Goal: Information Seeking & Learning: Learn about a topic

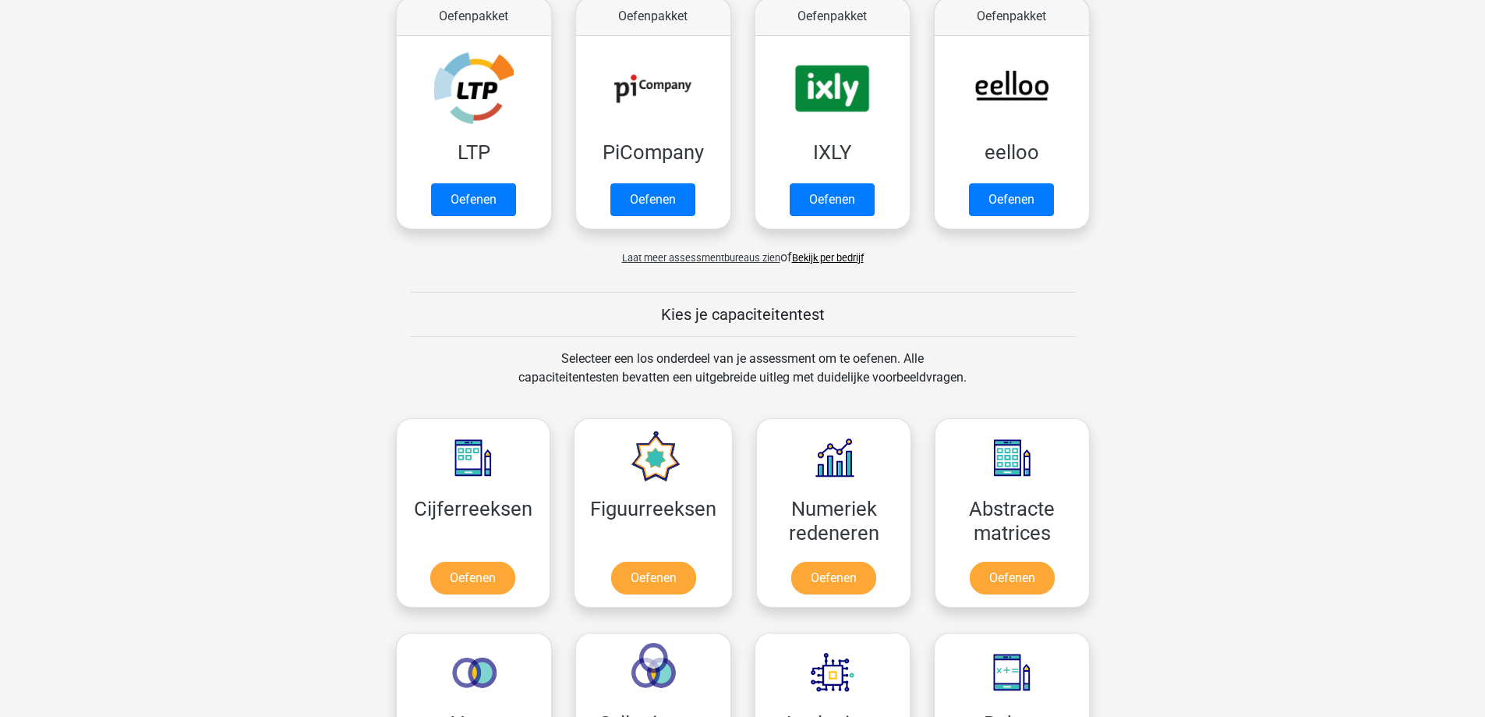
scroll to position [390, 0]
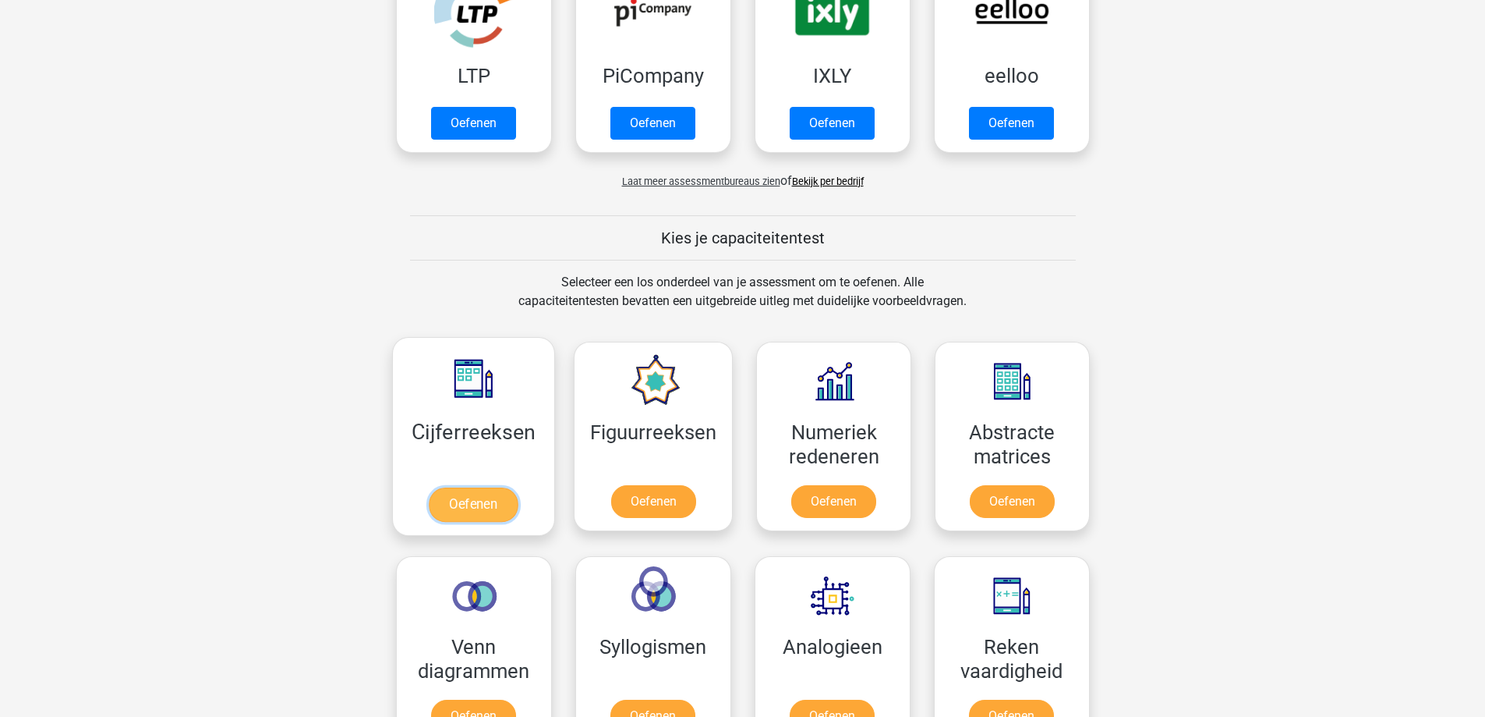
click at [490, 501] on link "Oefenen" at bounding box center [473, 504] width 89 height 34
click at [651, 495] on link "Oefenen" at bounding box center [653, 504] width 89 height 34
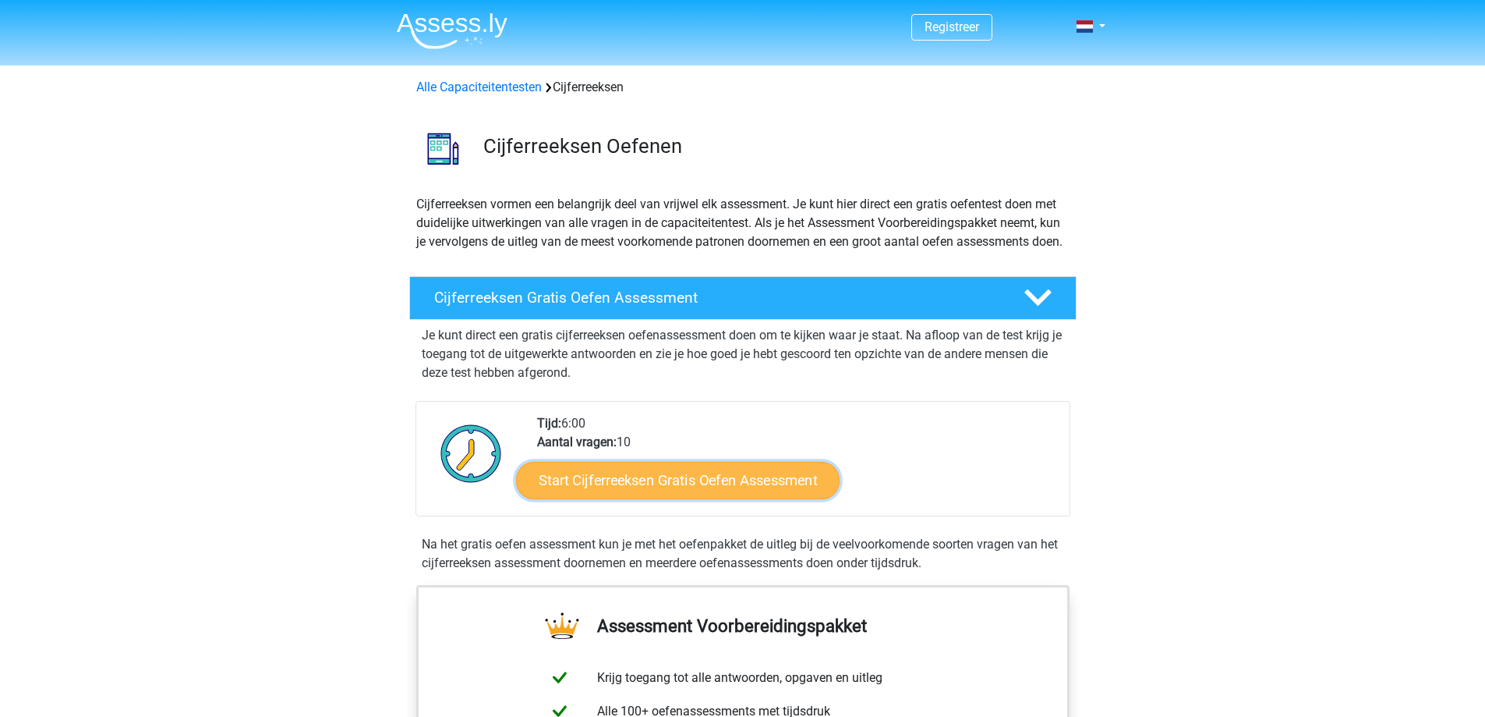
click at [655, 493] on link "Start Cijferreeksen Gratis Oefen Assessment" at bounding box center [678, 479] width 324 height 37
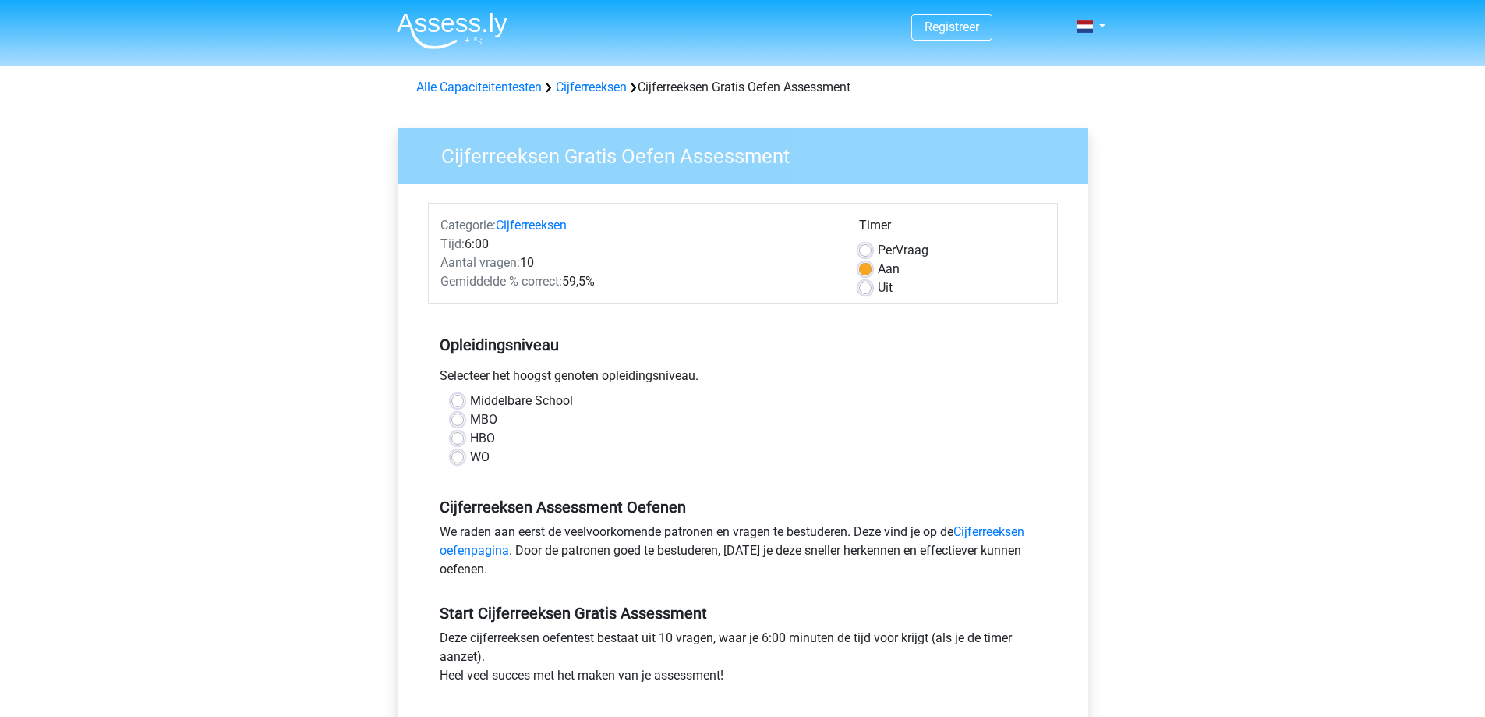
click at [470, 419] on label "MBO" at bounding box center [483, 419] width 27 height 19
click at [462, 419] on input "MBO" at bounding box center [457, 418] width 12 height 16
radio input "true"
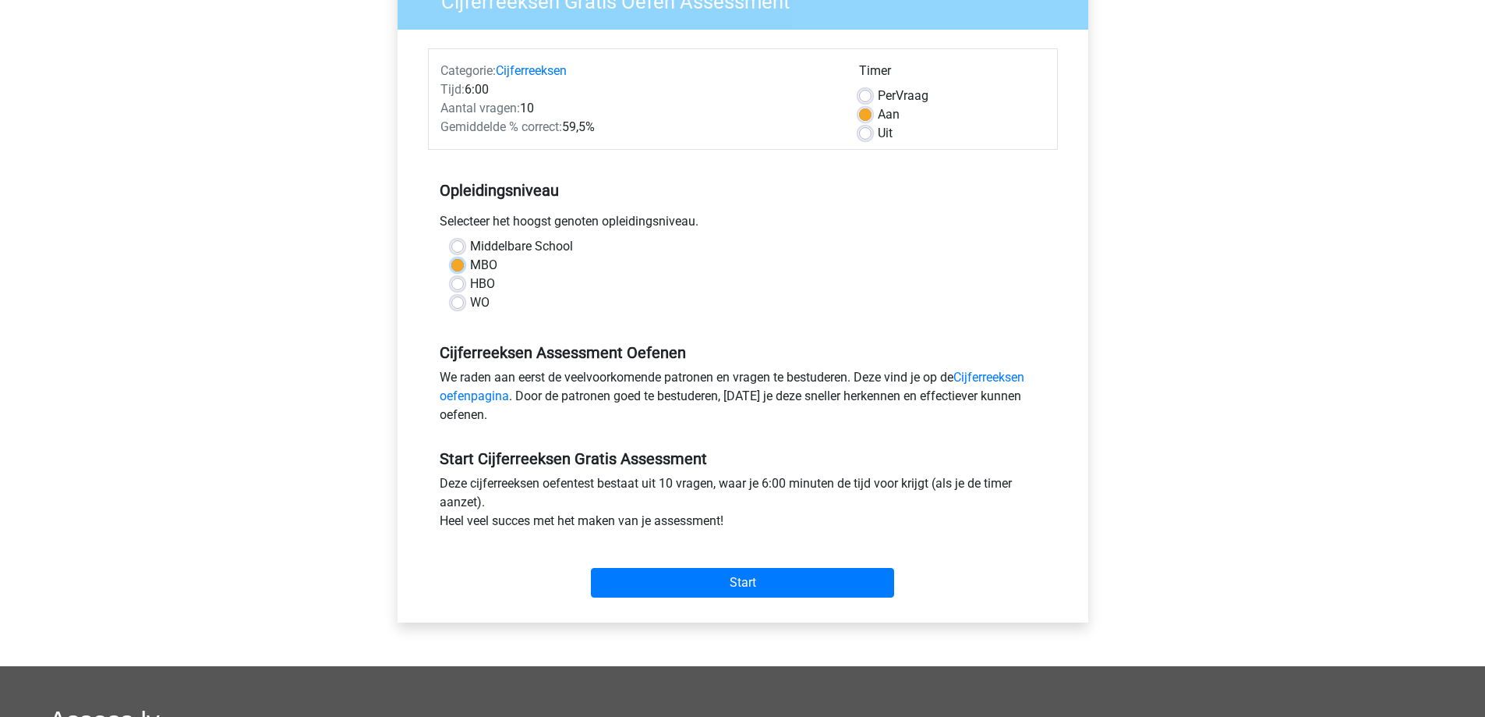
scroll to position [156, 0]
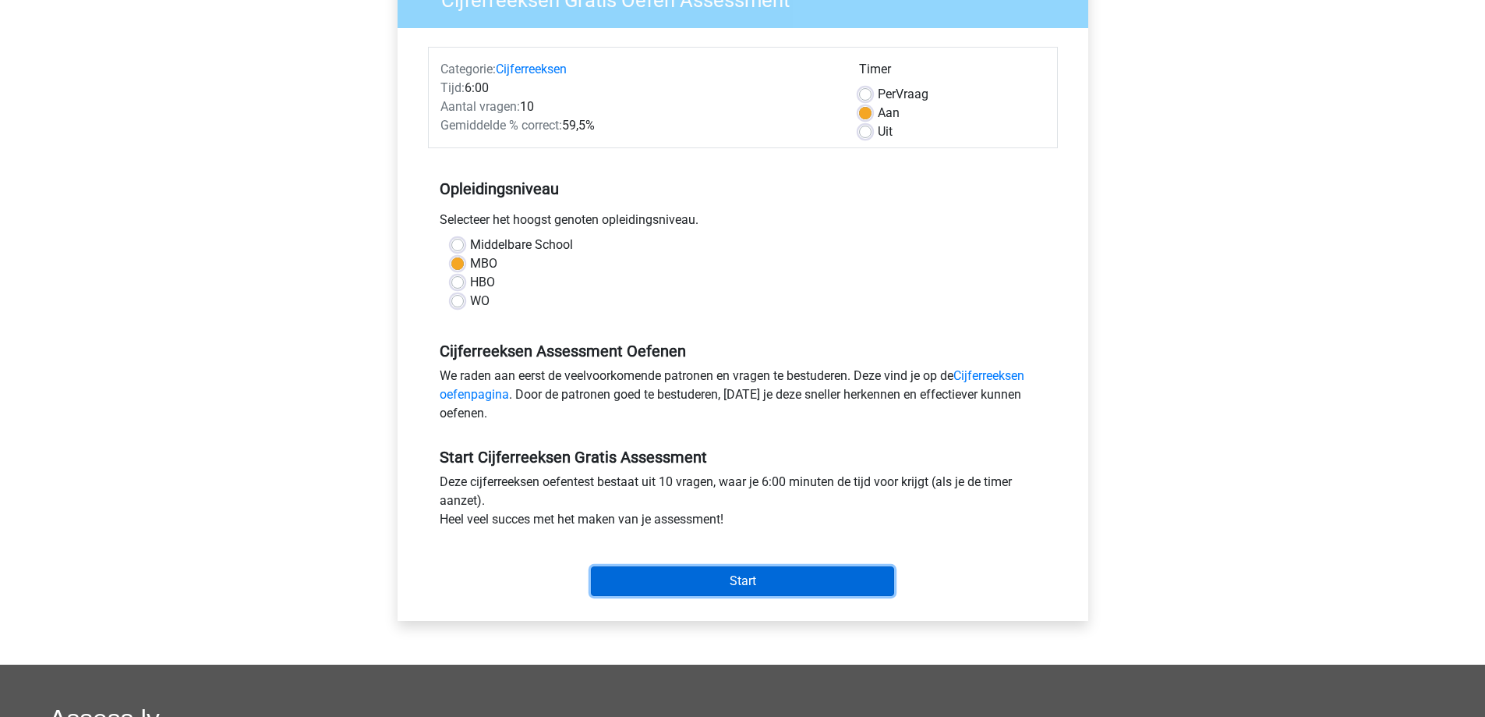
click at [750, 577] on input "Start" at bounding box center [742, 581] width 303 height 30
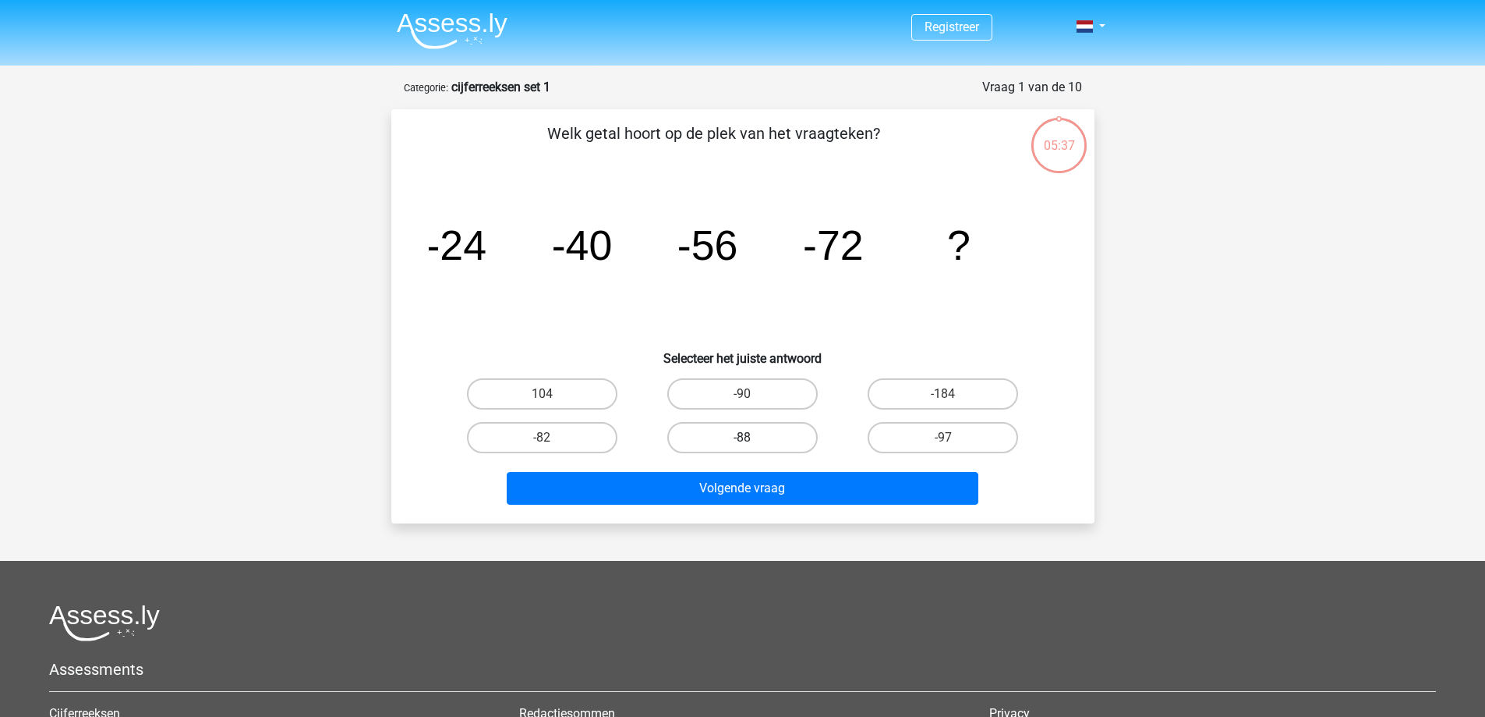
click at [752, 435] on label "-88" at bounding box center [742, 437] width 150 height 31
click at [752, 437] on input "-88" at bounding box center [747, 442] width 10 height 10
radio input "true"
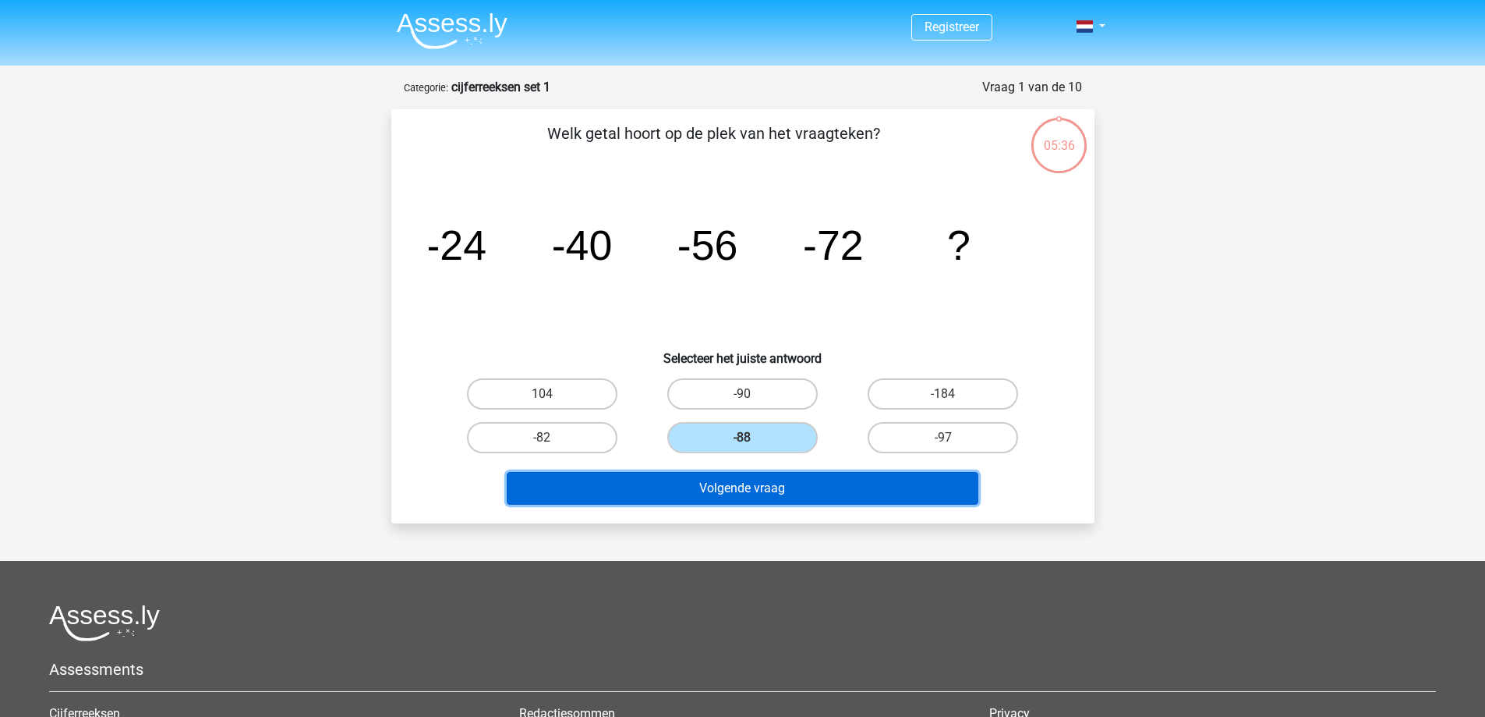
click at [781, 487] on button "Volgende vraag" at bounding box center [743, 488] width 472 height 33
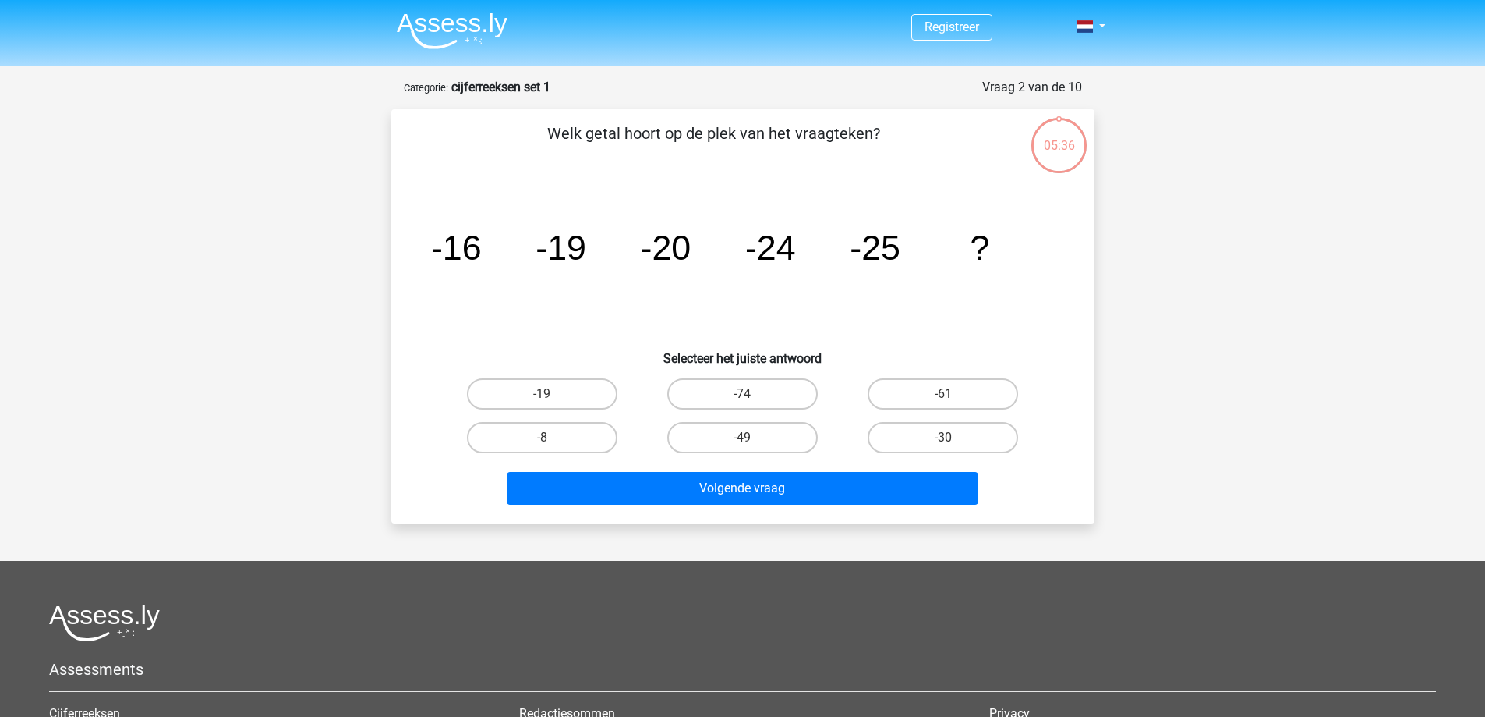
scroll to position [78, 0]
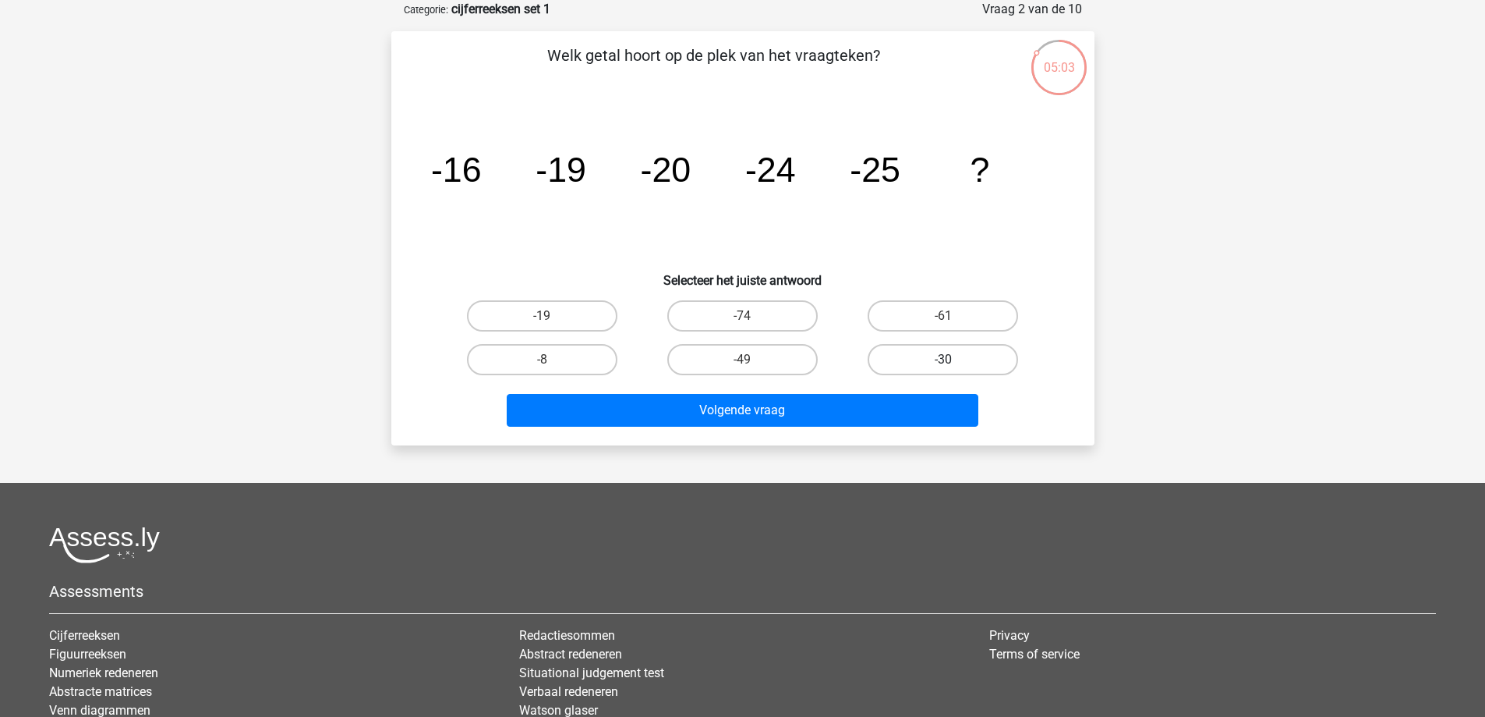
click at [928, 352] on label "-30" at bounding box center [943, 359] width 150 height 31
click at [944, 359] on input "-30" at bounding box center [949, 364] width 10 height 10
radio input "true"
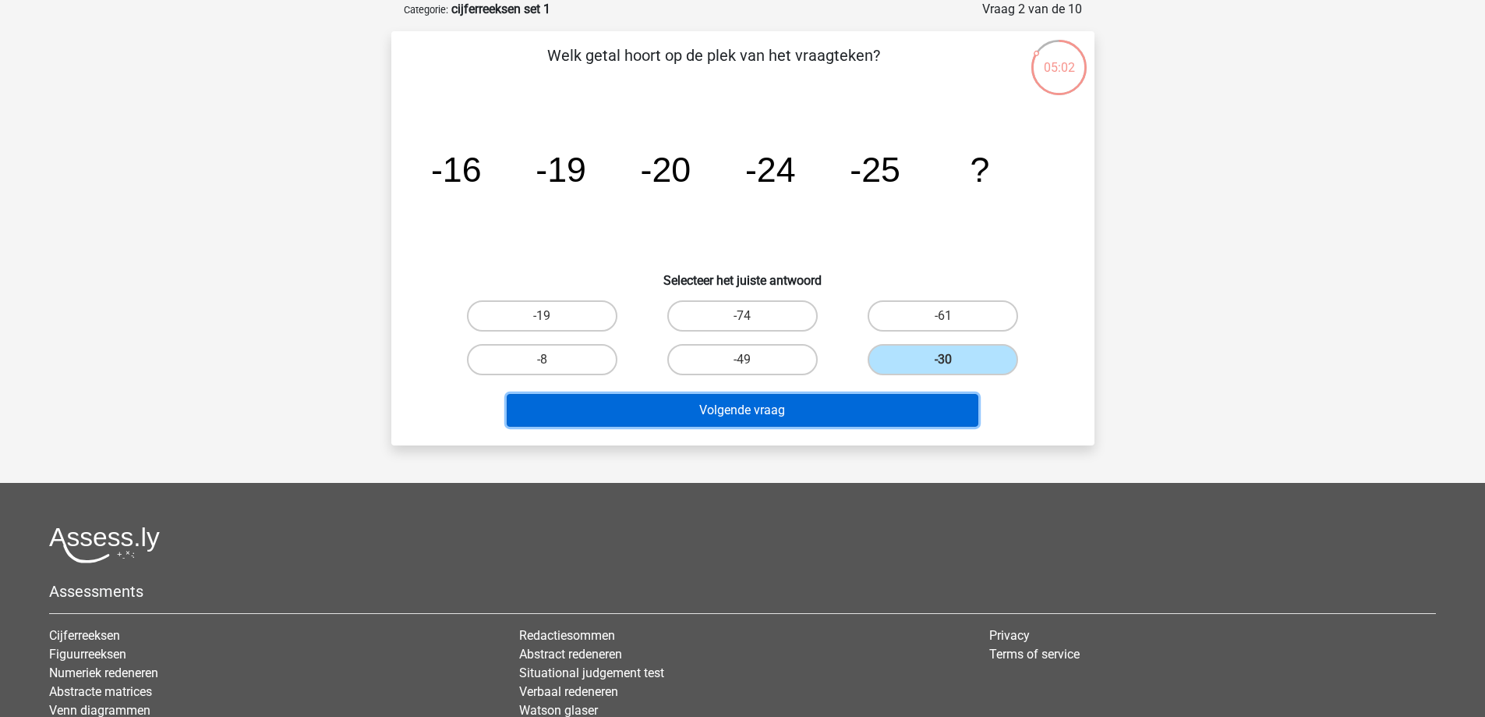
click at [789, 412] on button "Volgende vraag" at bounding box center [743, 410] width 472 height 33
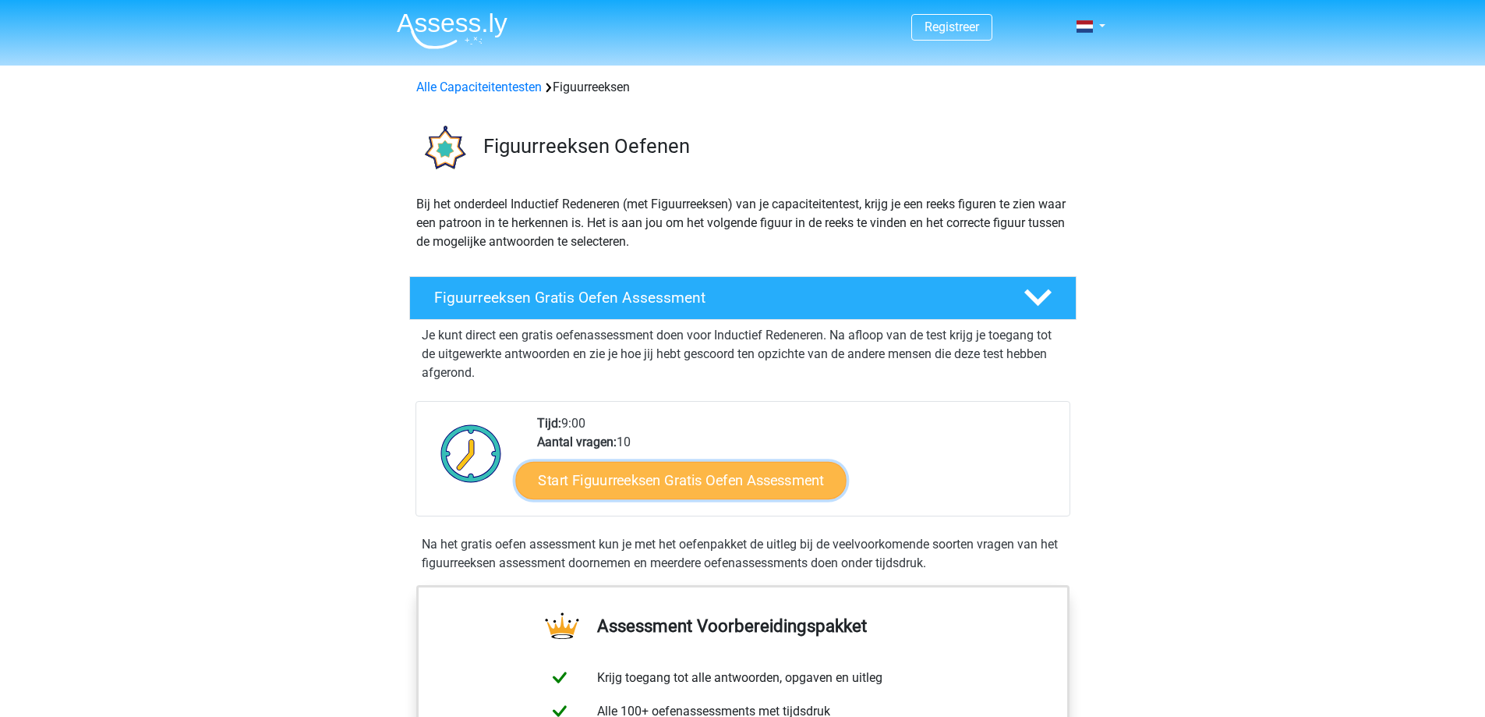
click at [664, 476] on link "Start Figuurreeksen Gratis Oefen Assessment" at bounding box center [680, 479] width 331 height 37
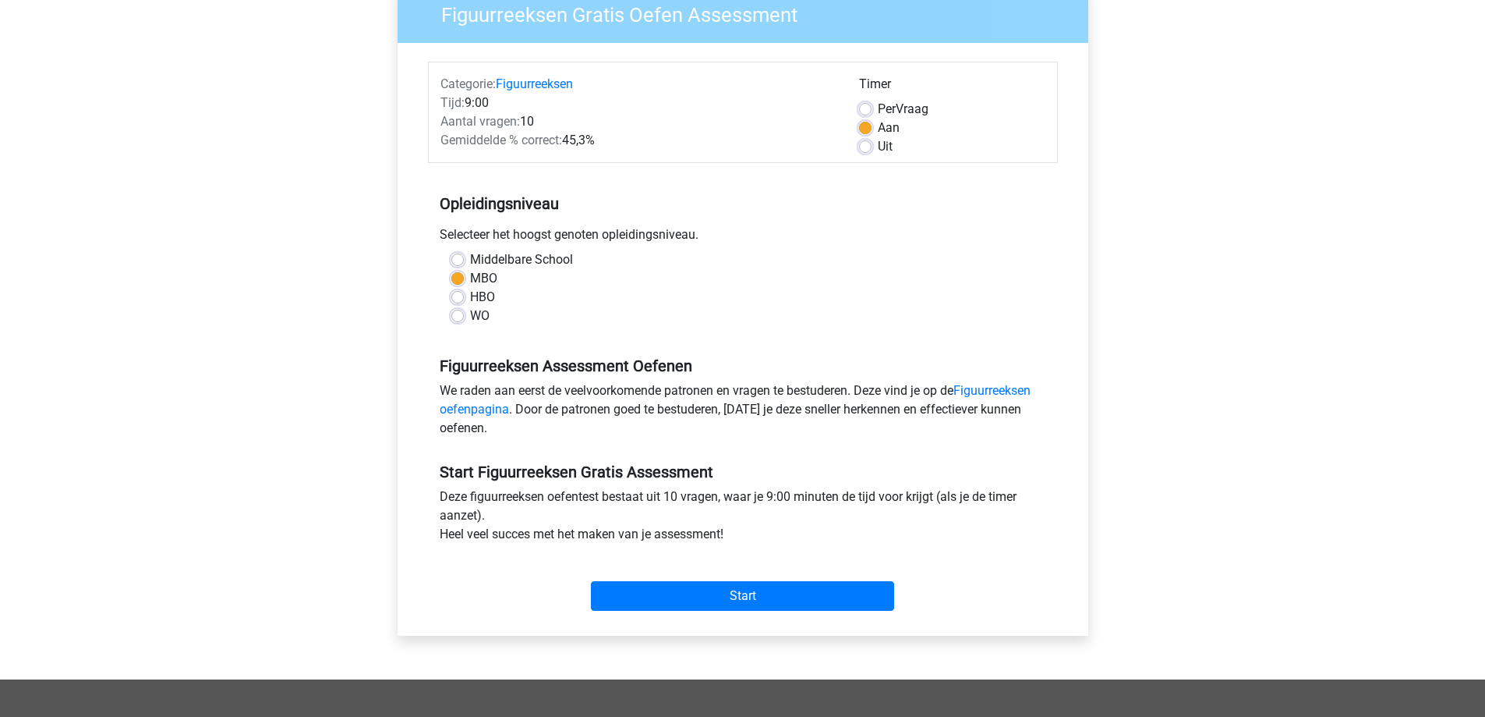
scroll to position [468, 0]
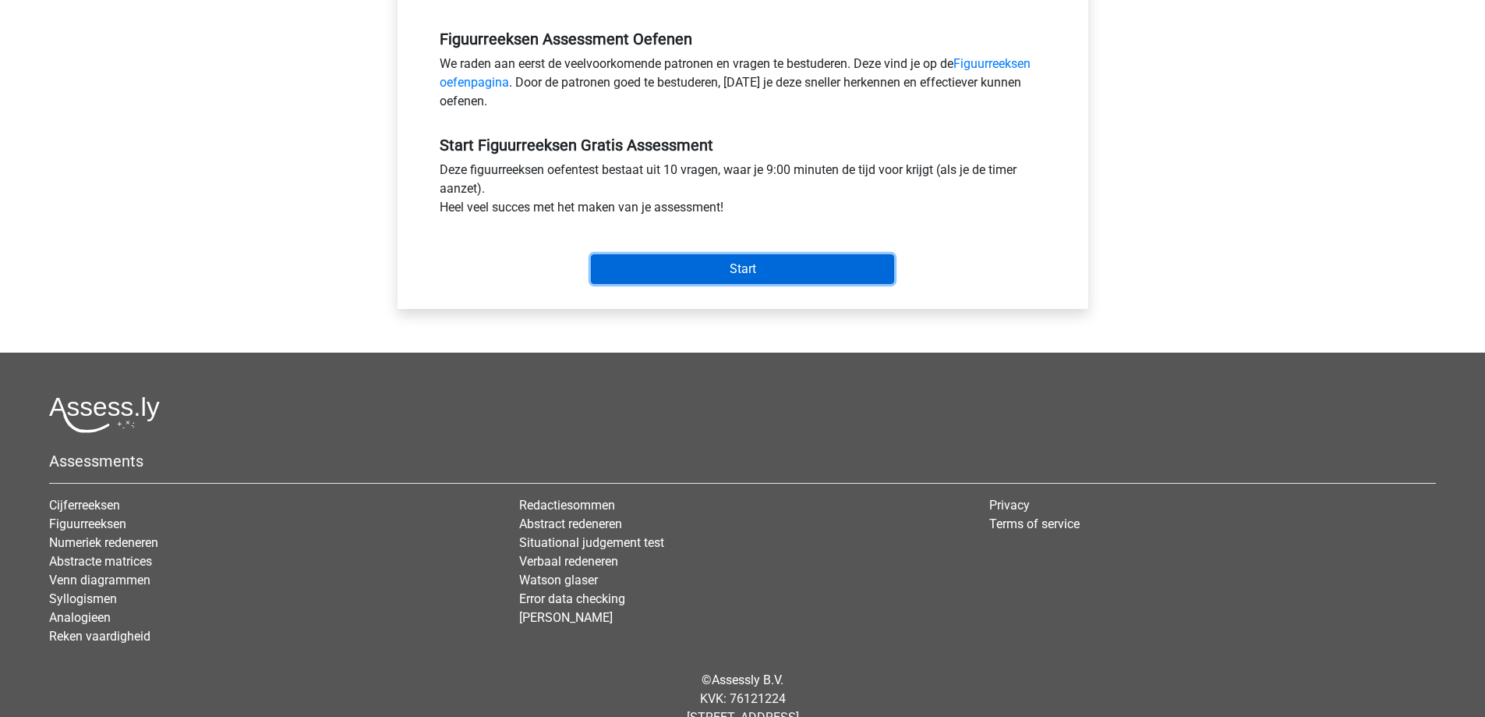
click at [724, 267] on input "Start" at bounding box center [742, 269] width 303 height 30
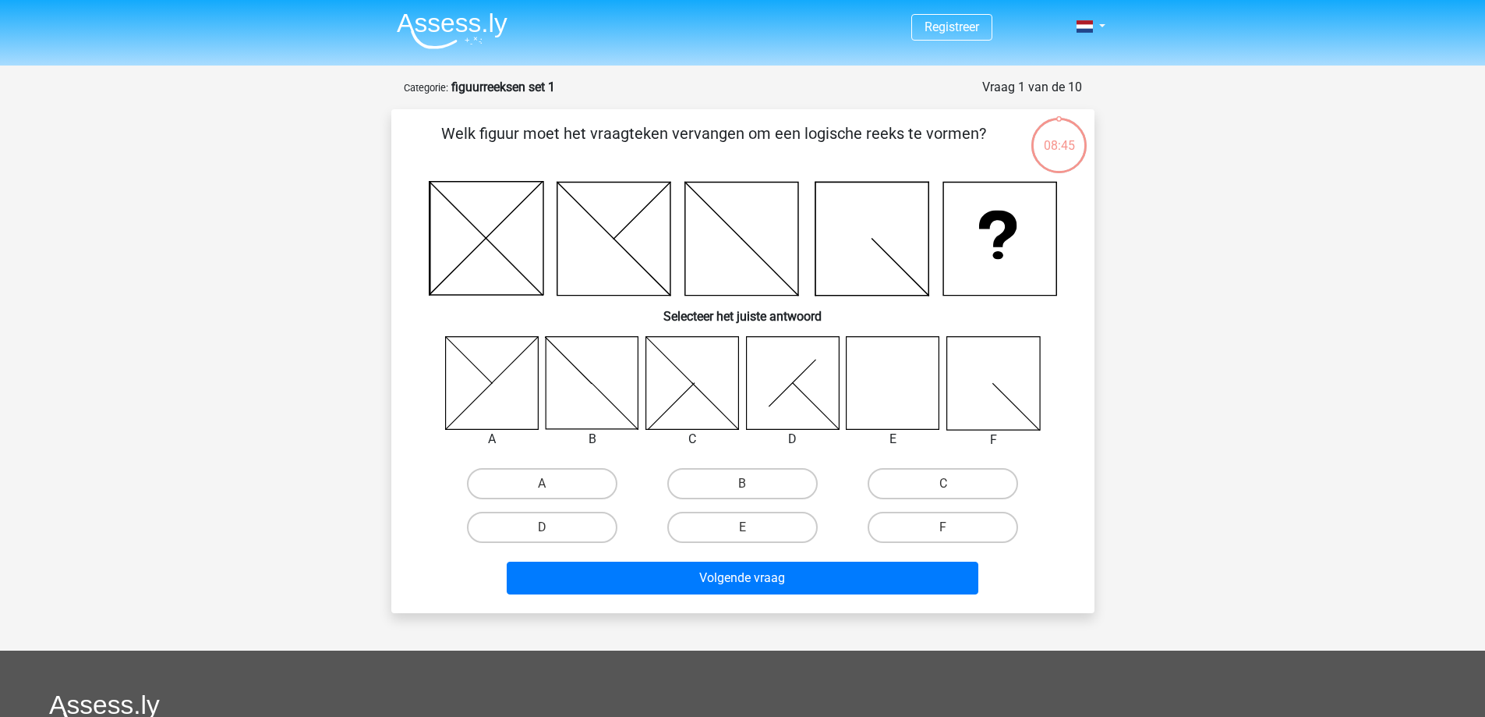
click at [887, 383] on icon at bounding box center [893, 382] width 93 height 93
click at [749, 529] on input "E" at bounding box center [747, 532] width 10 height 10
radio input "true"
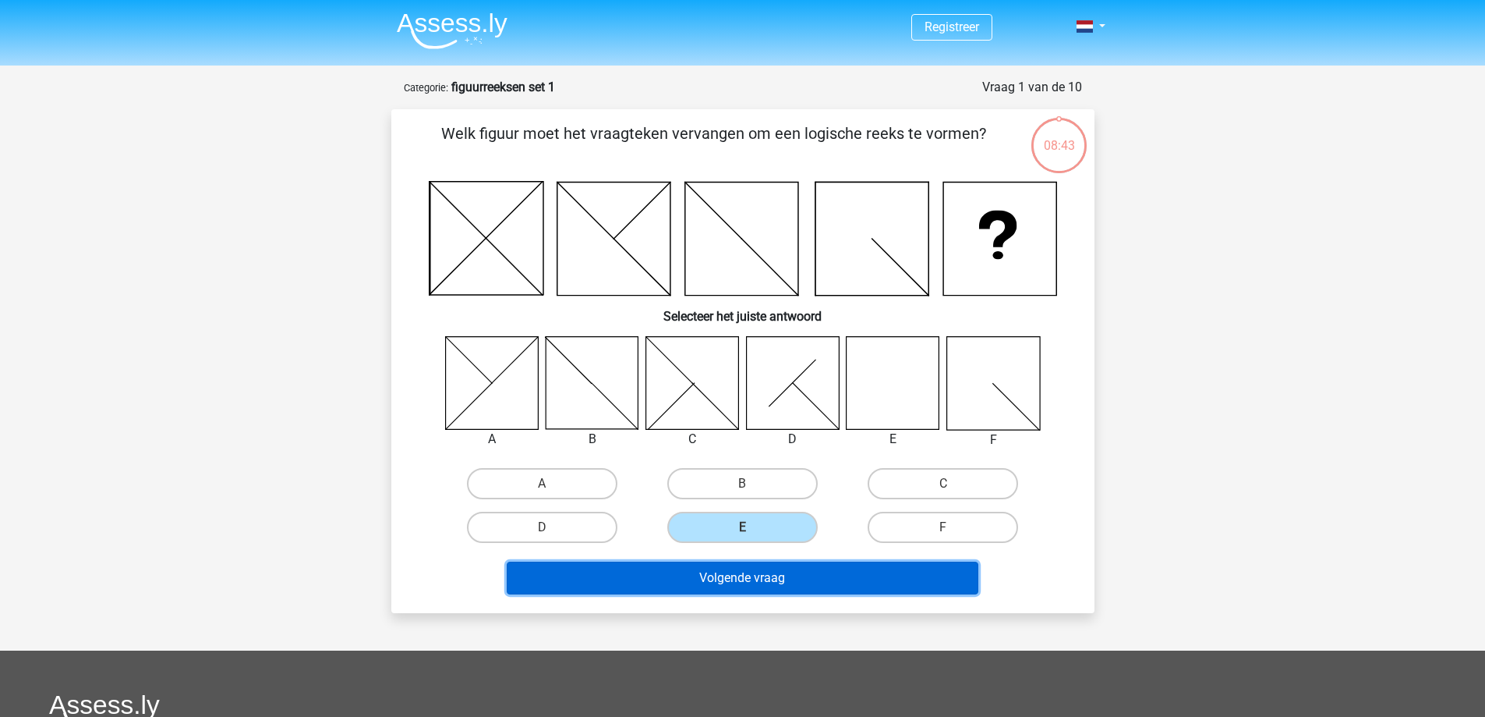
click at [742, 574] on button "Volgende vraag" at bounding box center [743, 577] width 472 height 33
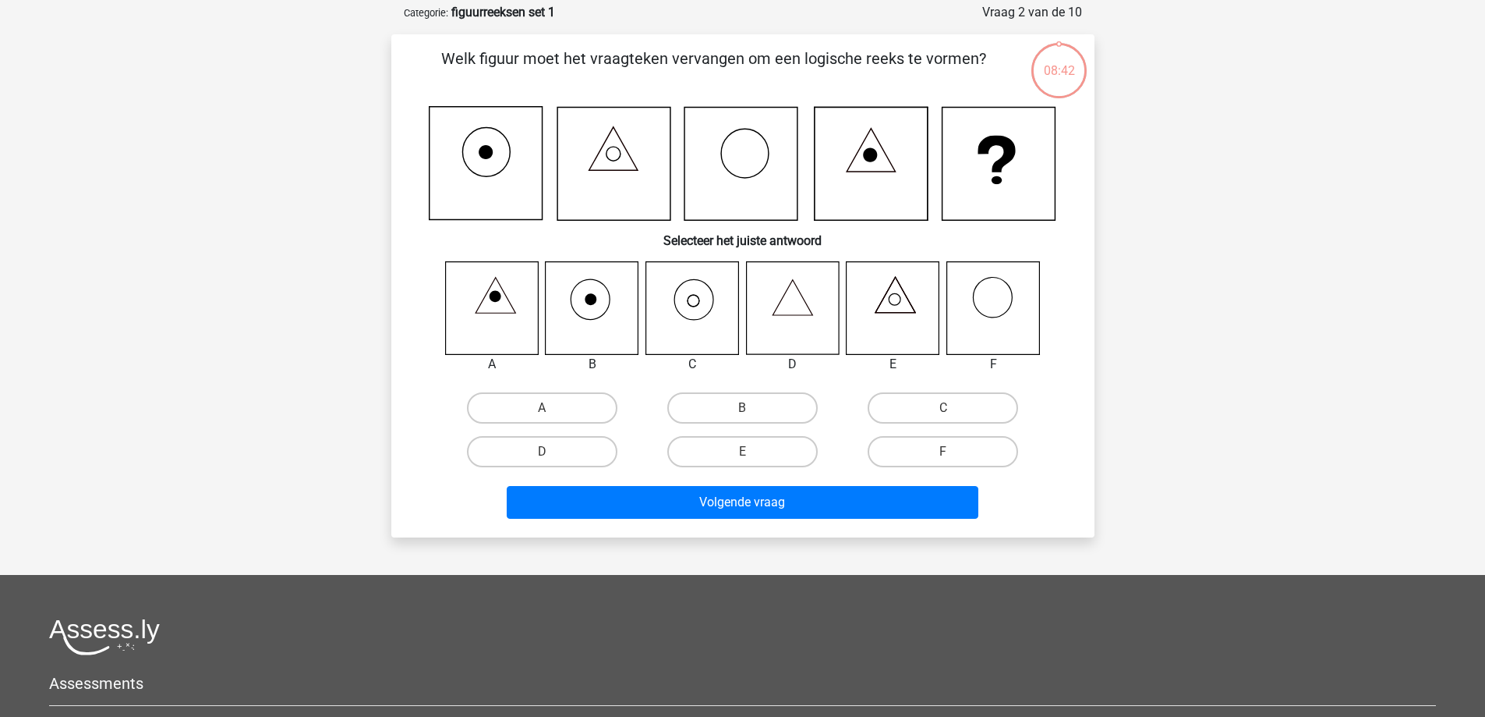
scroll to position [78, 0]
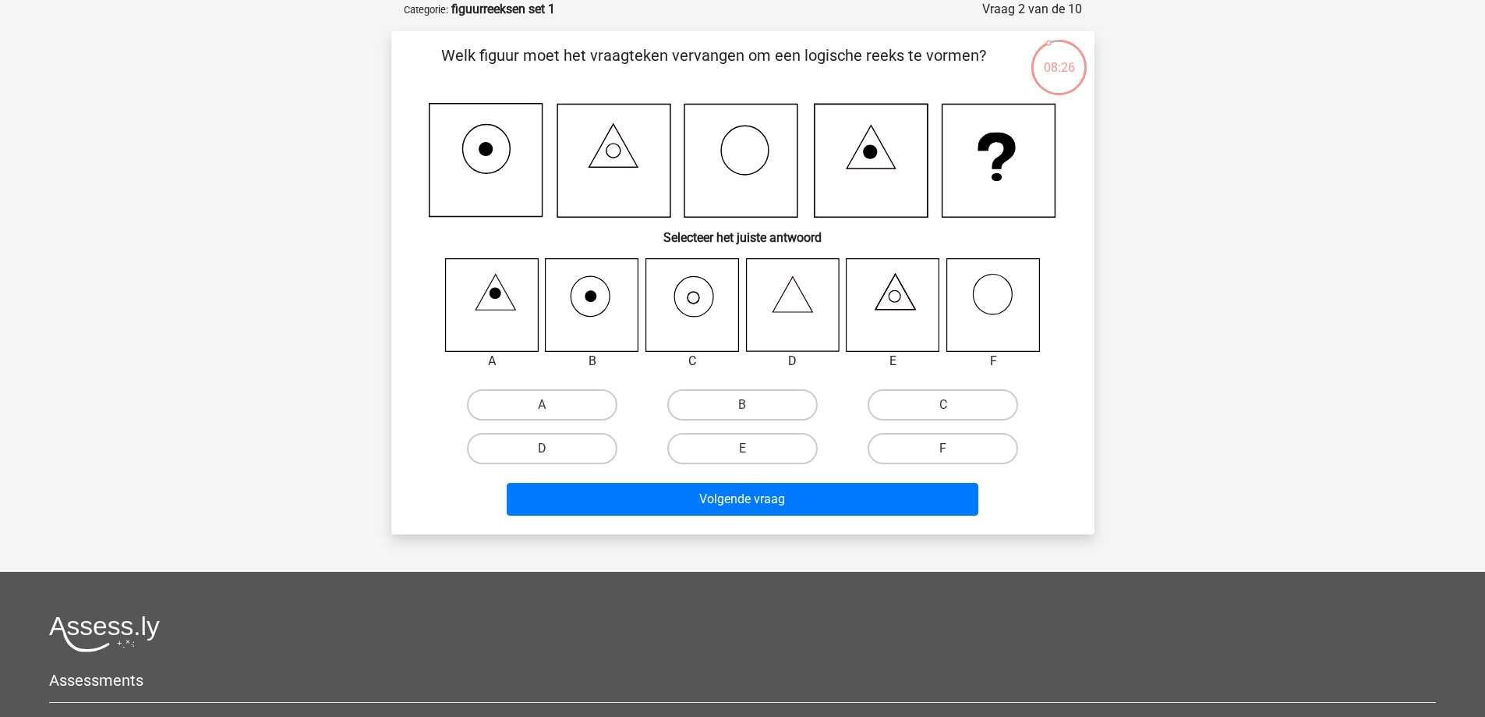
click at [682, 299] on icon at bounding box center [692, 304] width 93 height 93
click at [938, 402] on label "C" at bounding box center [943, 404] width 150 height 31
click at [944, 405] on input "C" at bounding box center [949, 410] width 10 height 10
radio input "true"
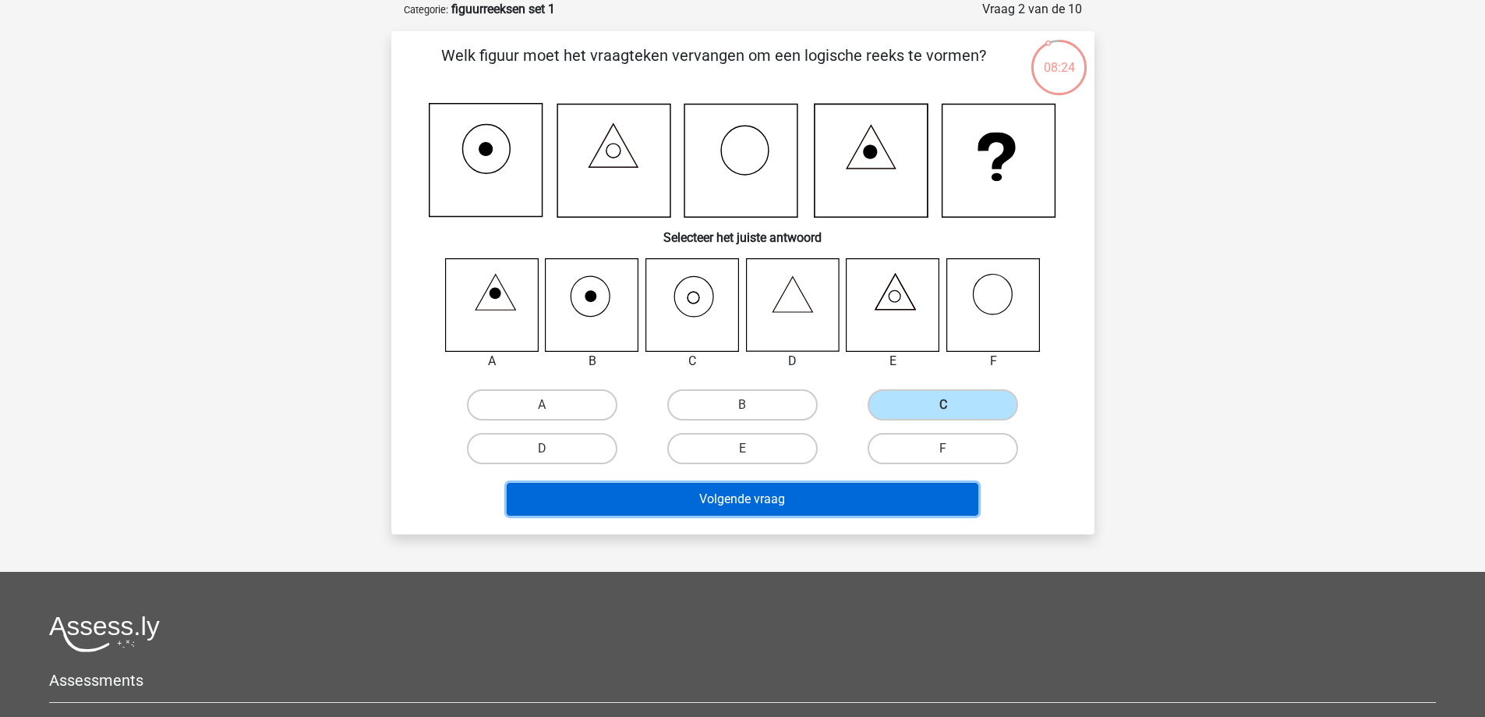
click at [897, 488] on button "Volgende vraag" at bounding box center [743, 499] width 472 height 33
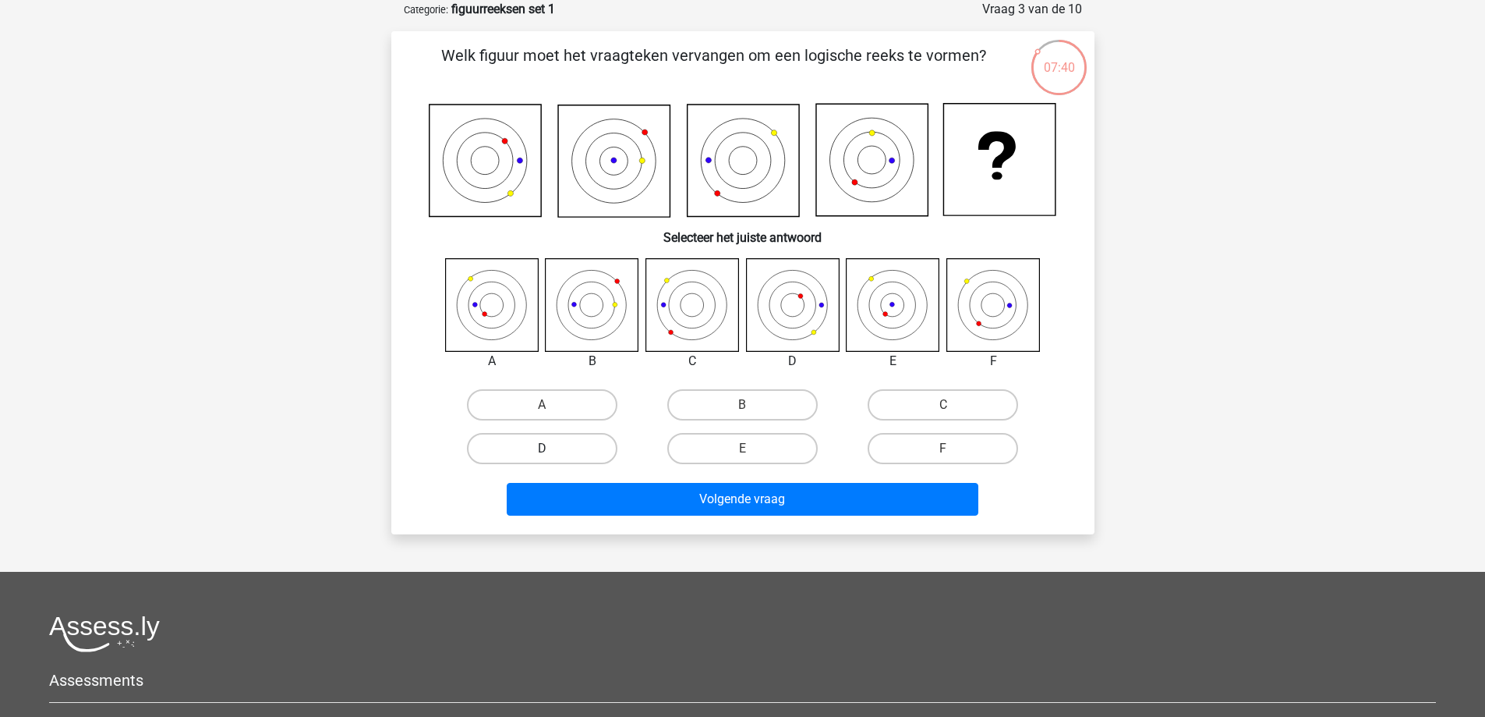
drag, startPoint x: 545, startPoint y: 407, endPoint x: 575, endPoint y: 447, distance: 49.6
click at [547, 409] on input "A" at bounding box center [547, 410] width 10 height 10
radio input "true"
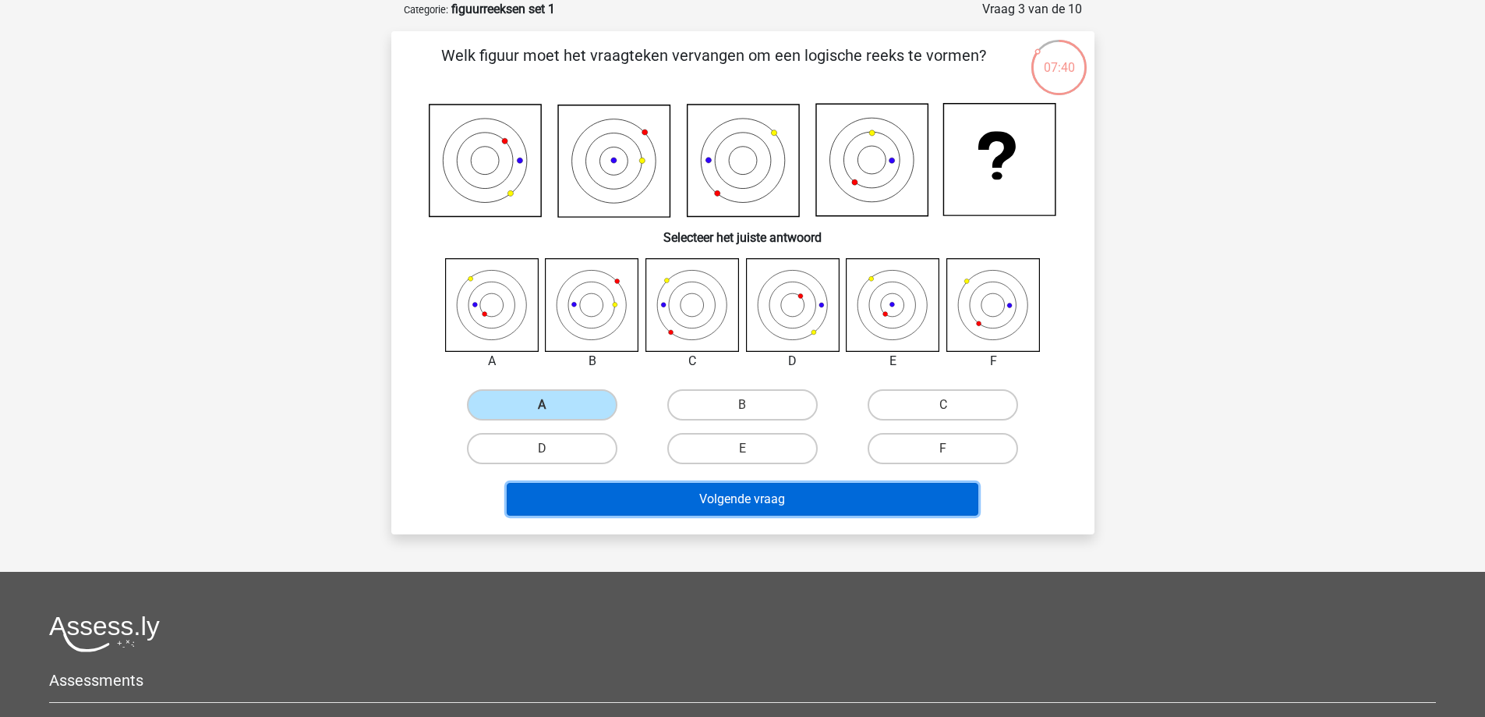
click at [750, 497] on button "Volgende vraag" at bounding box center [743, 499] width 472 height 33
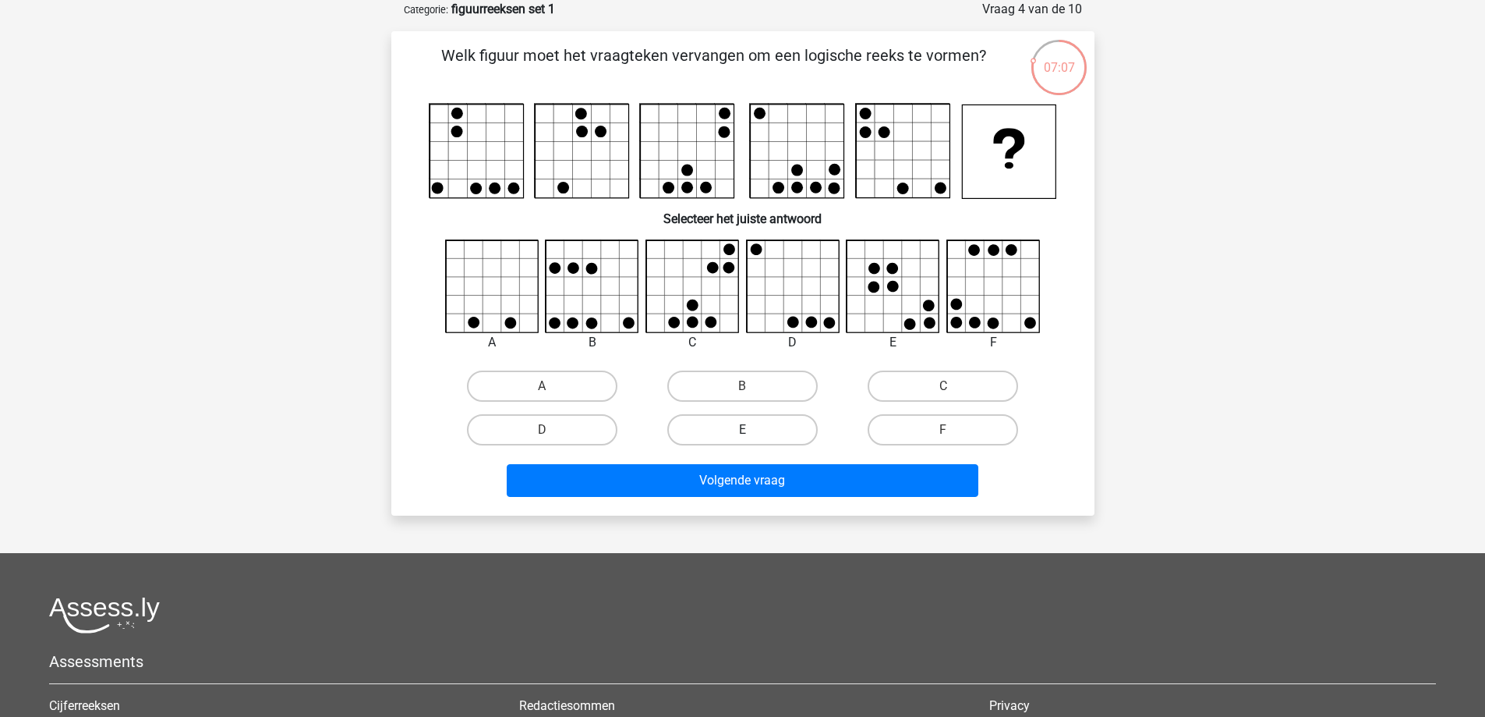
click at [763, 422] on label "E" at bounding box center [742, 429] width 150 height 31
click at [752, 430] on input "E" at bounding box center [747, 435] width 10 height 10
radio input "true"
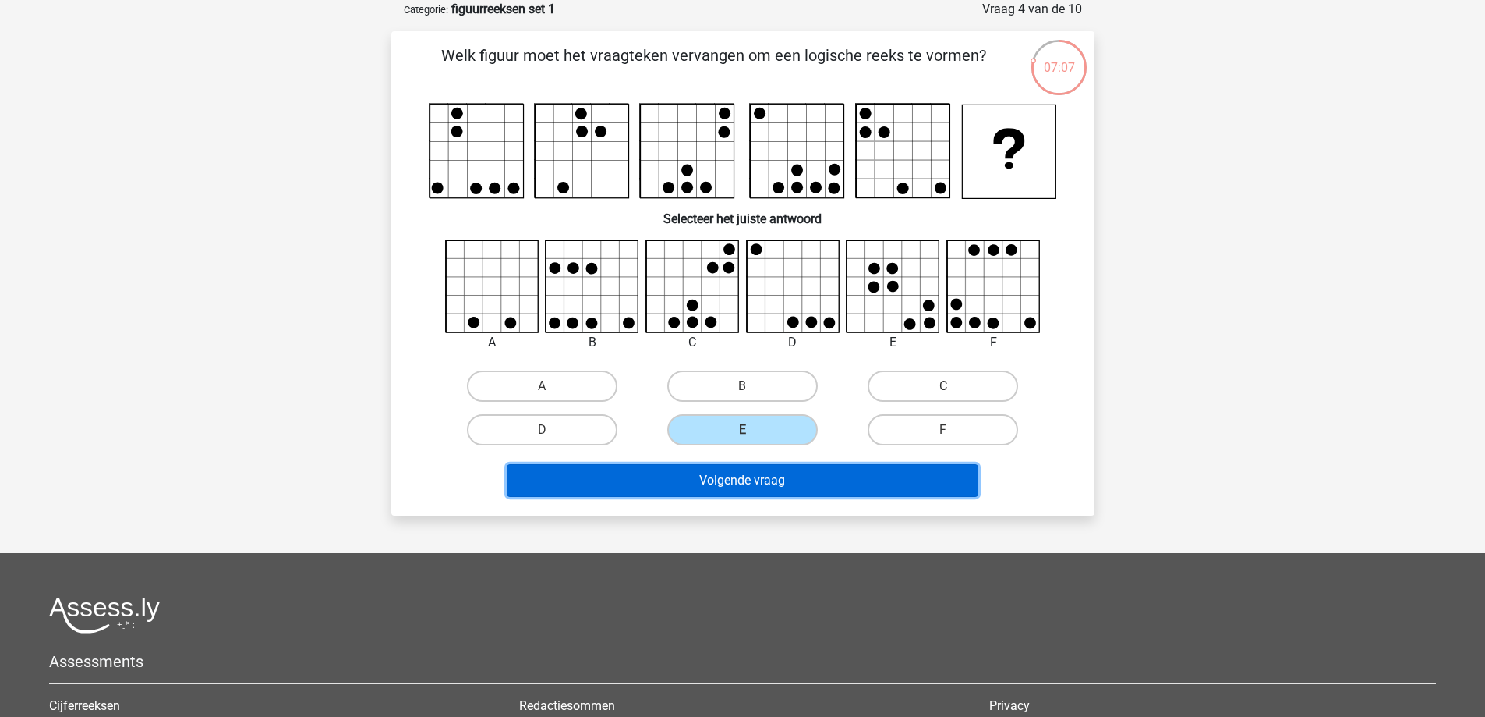
click at [751, 477] on button "Volgende vraag" at bounding box center [743, 480] width 472 height 33
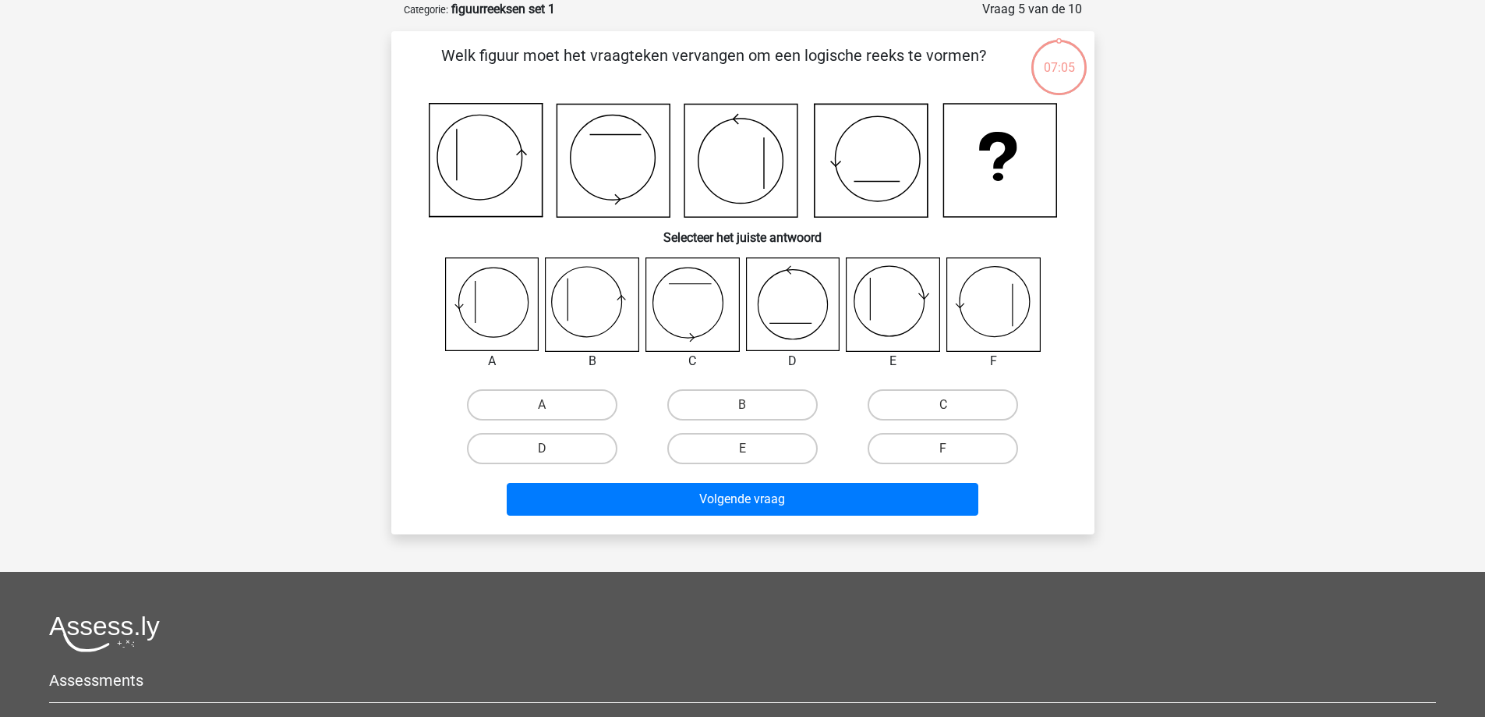
click at [593, 308] on icon at bounding box center [592, 304] width 93 height 93
click at [577, 398] on label "A" at bounding box center [542, 404] width 150 height 31
click at [552, 405] on input "A" at bounding box center [547, 410] width 10 height 10
radio input "true"
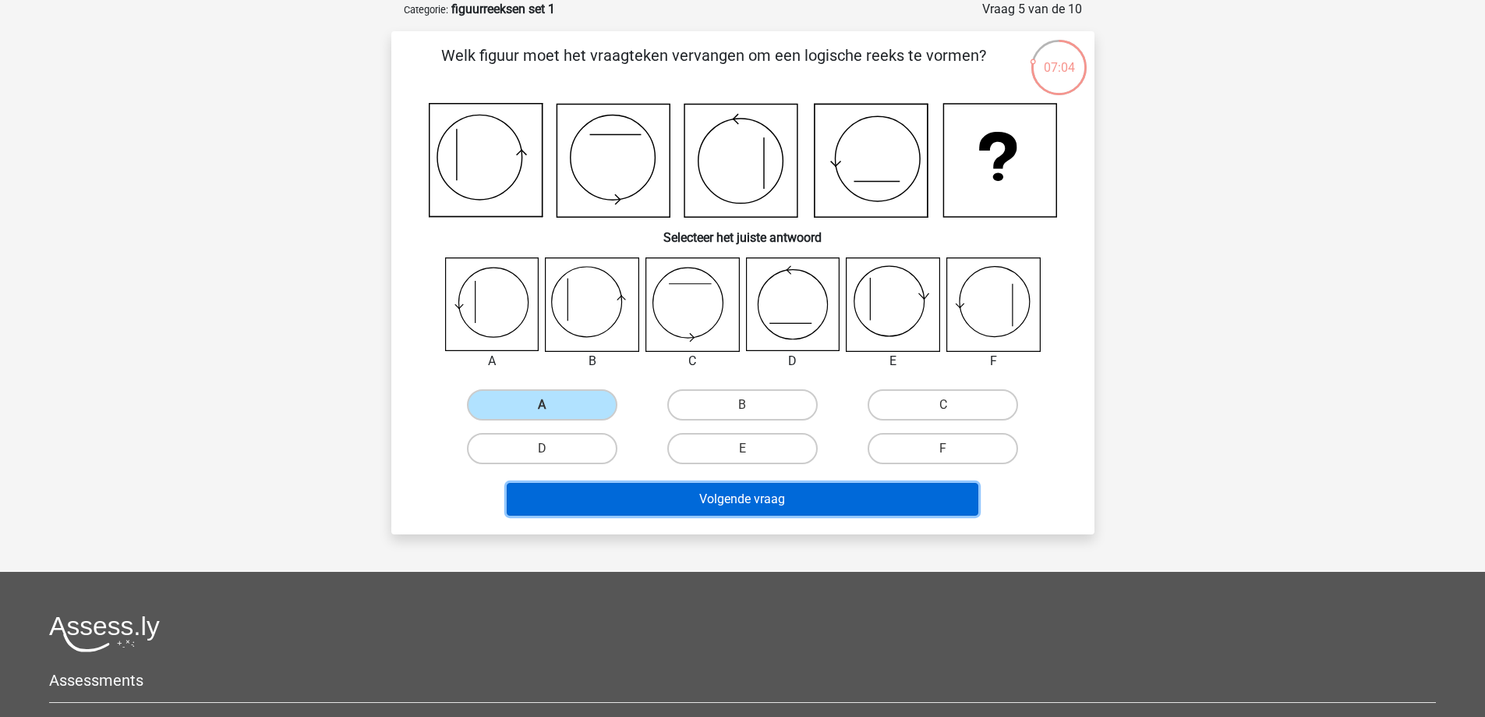
click at [742, 500] on button "Volgende vraag" at bounding box center [743, 499] width 472 height 33
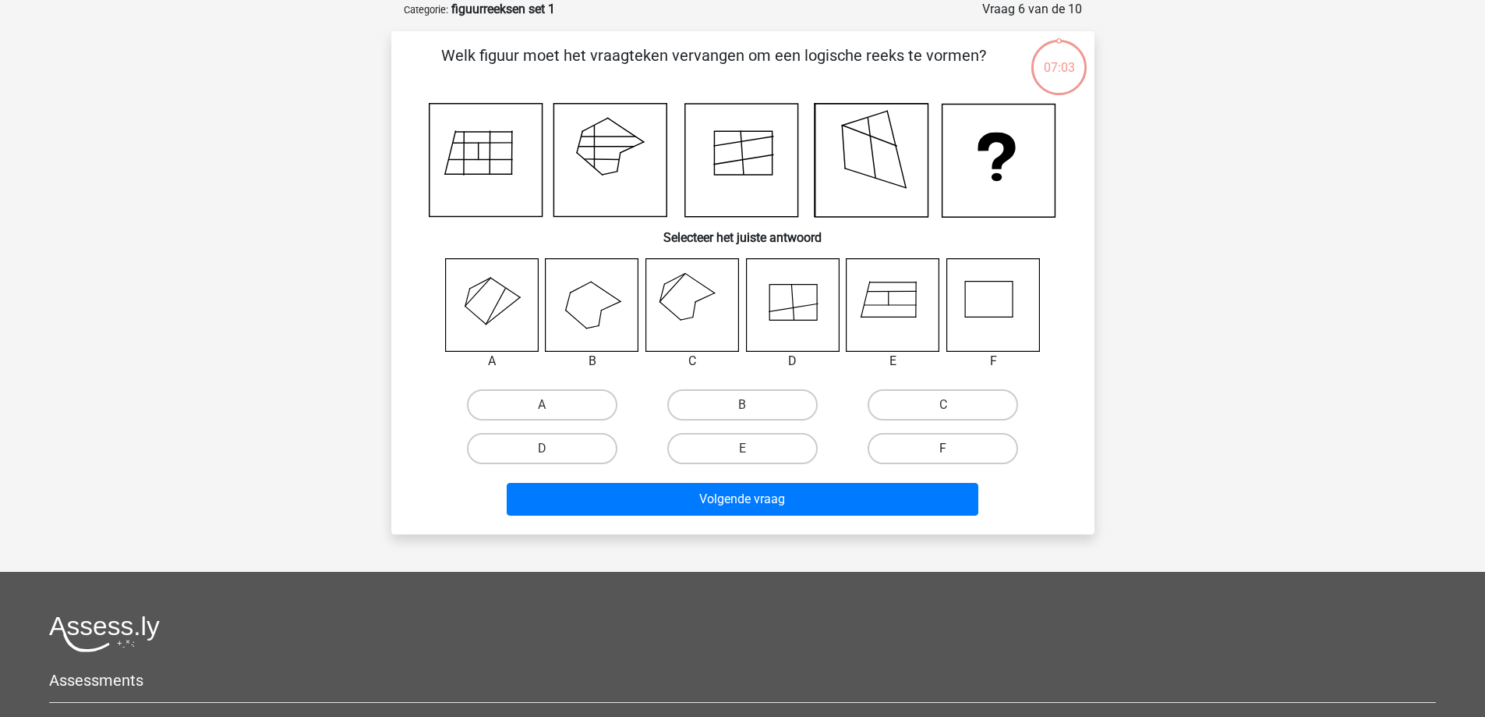
click at [969, 446] on label "F" at bounding box center [943, 448] width 150 height 31
click at [954, 448] on input "F" at bounding box center [949, 453] width 10 height 10
radio input "true"
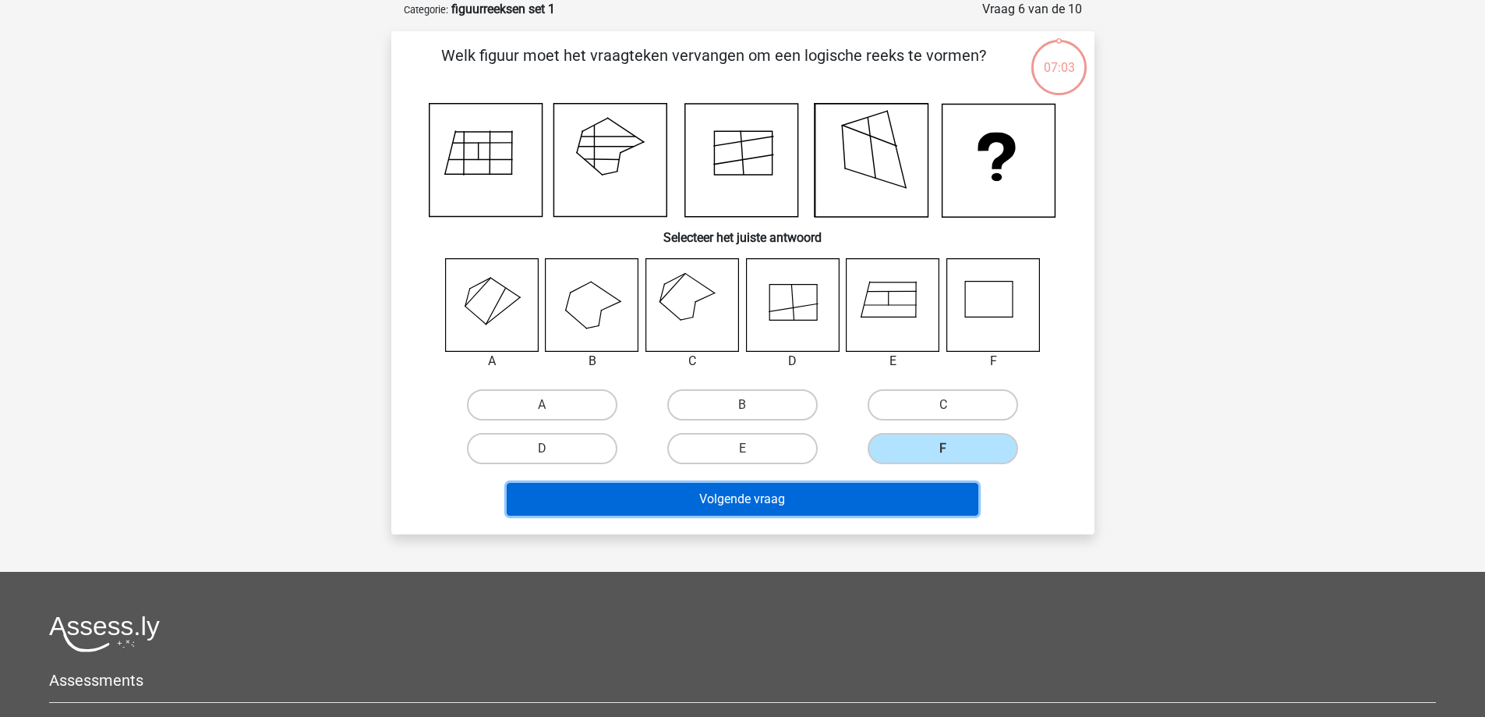
click at [827, 495] on button "Volgende vraag" at bounding box center [743, 499] width 472 height 33
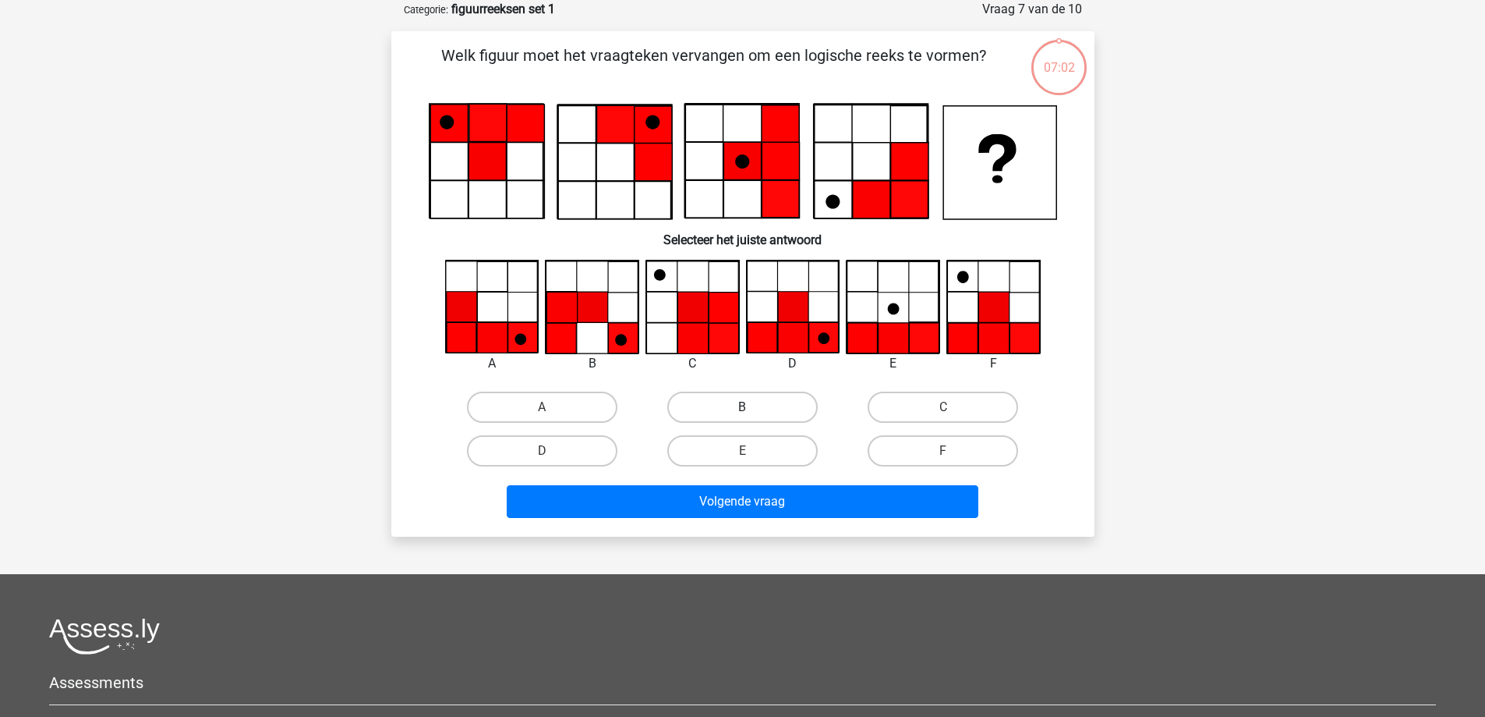
click at [757, 396] on label "B" at bounding box center [742, 406] width 150 height 31
click at [752, 407] on input "B" at bounding box center [747, 412] width 10 height 10
radio input "true"
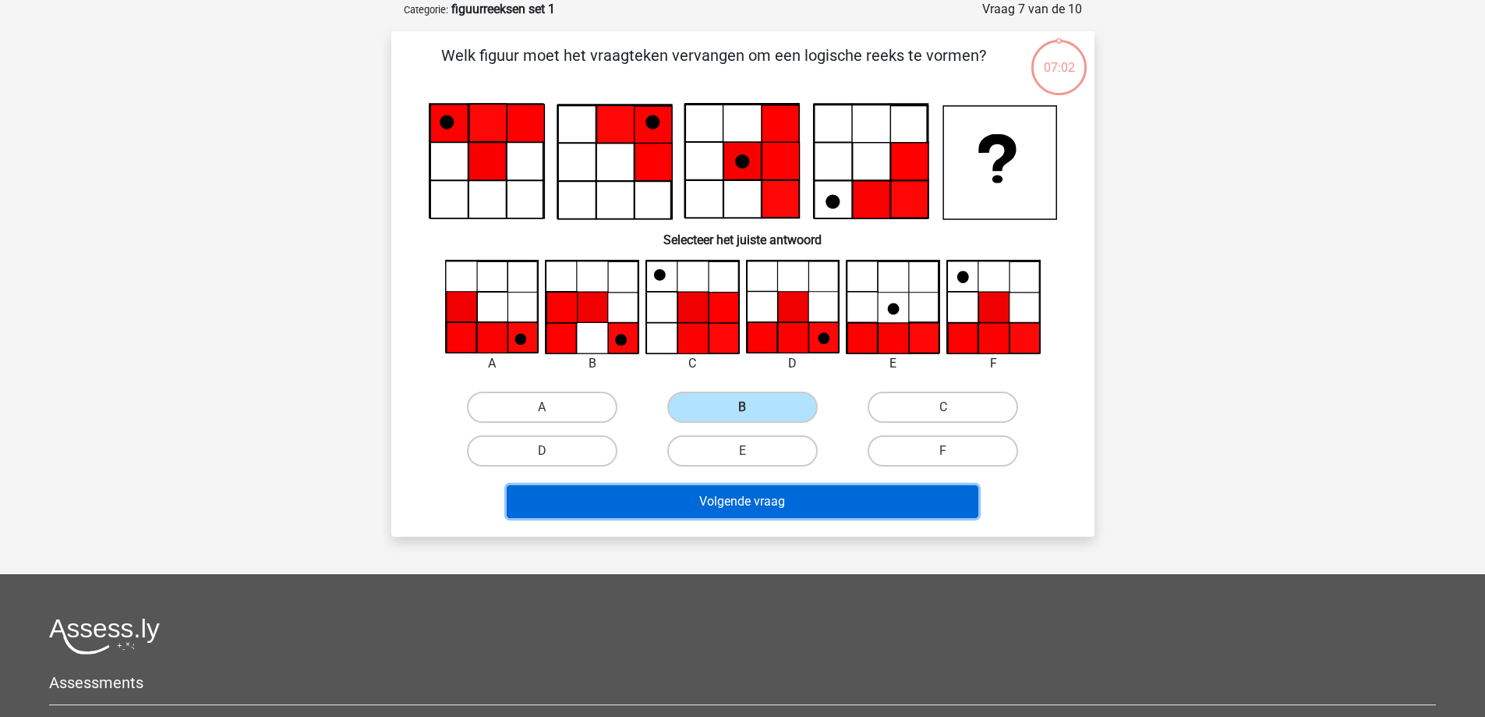
click at [756, 500] on button "Volgende vraag" at bounding box center [743, 501] width 472 height 33
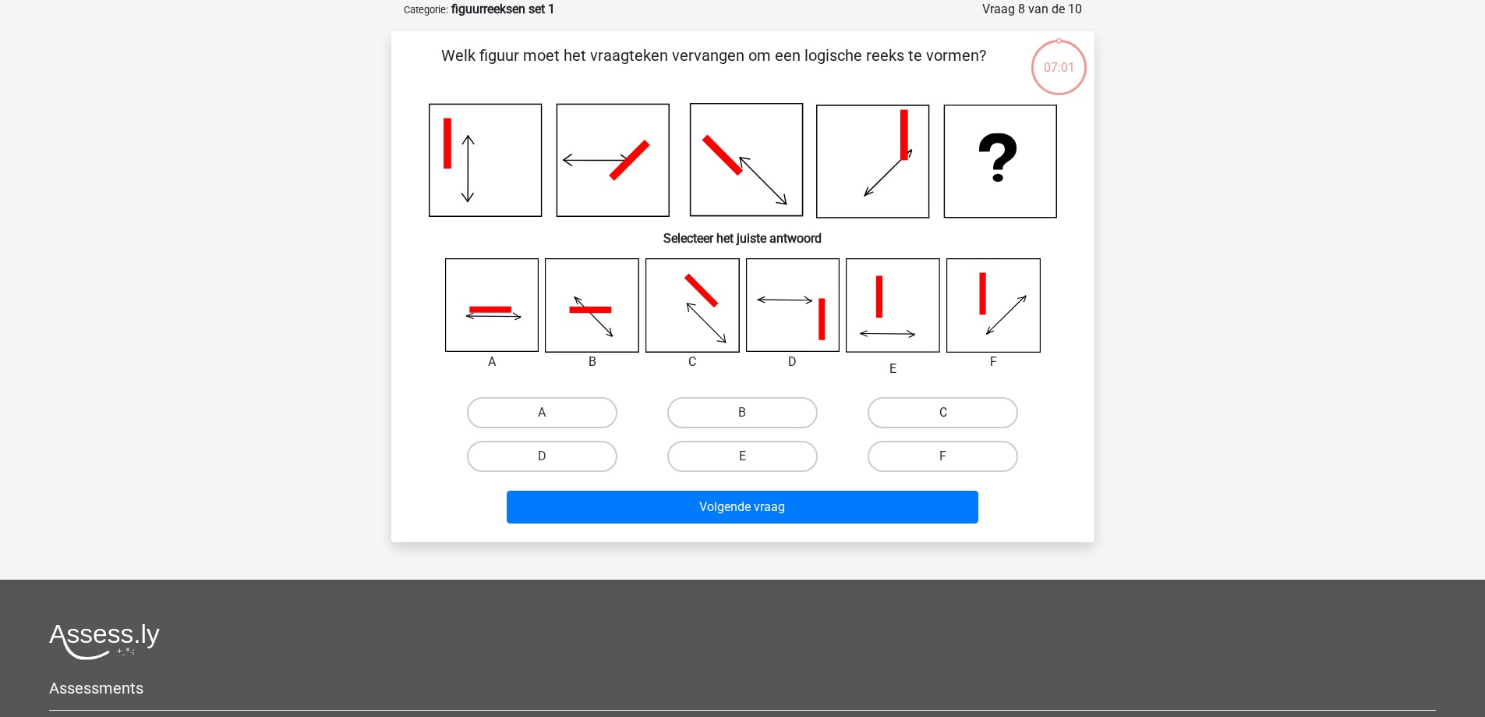
click at [929, 416] on label "C" at bounding box center [943, 412] width 150 height 31
click at [944, 416] on input "C" at bounding box center [949, 417] width 10 height 10
radio input "true"
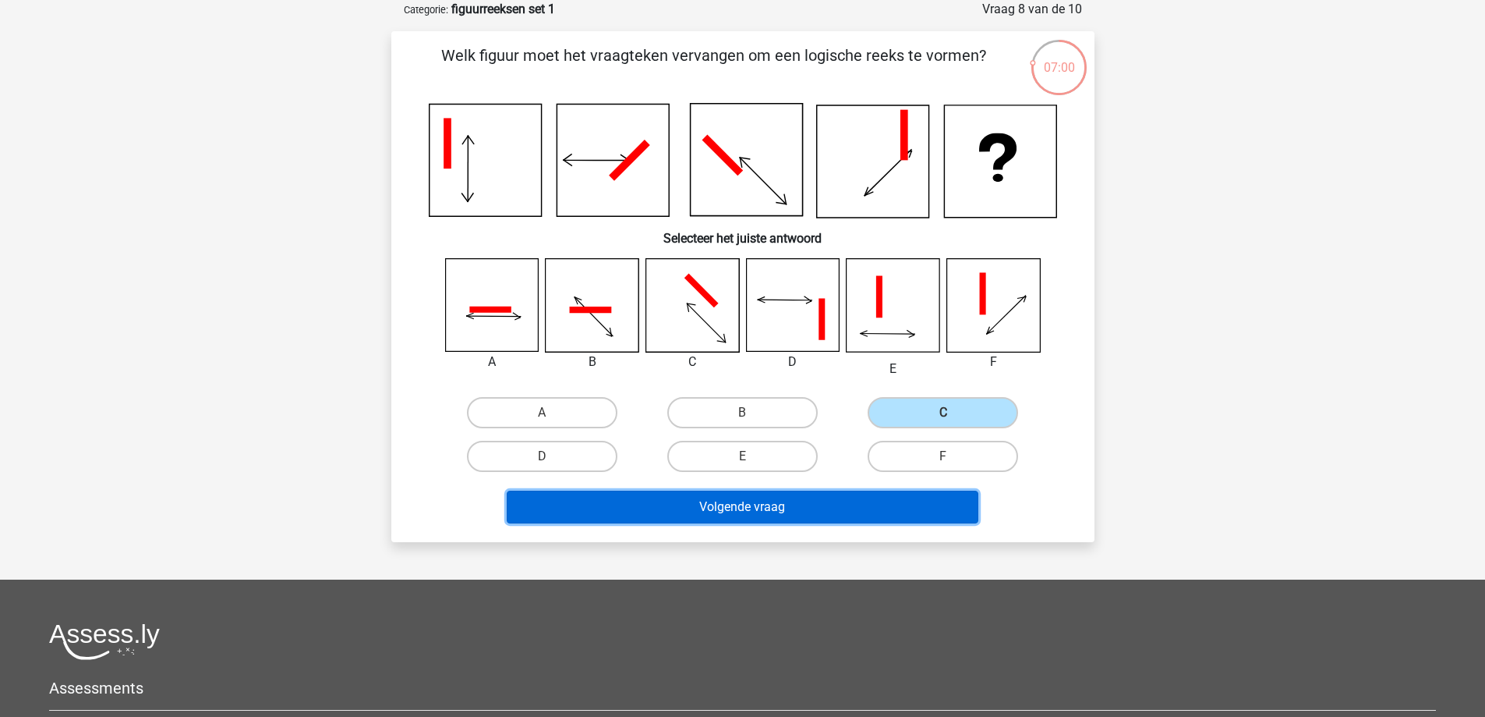
click at [856, 506] on button "Volgende vraag" at bounding box center [743, 506] width 472 height 33
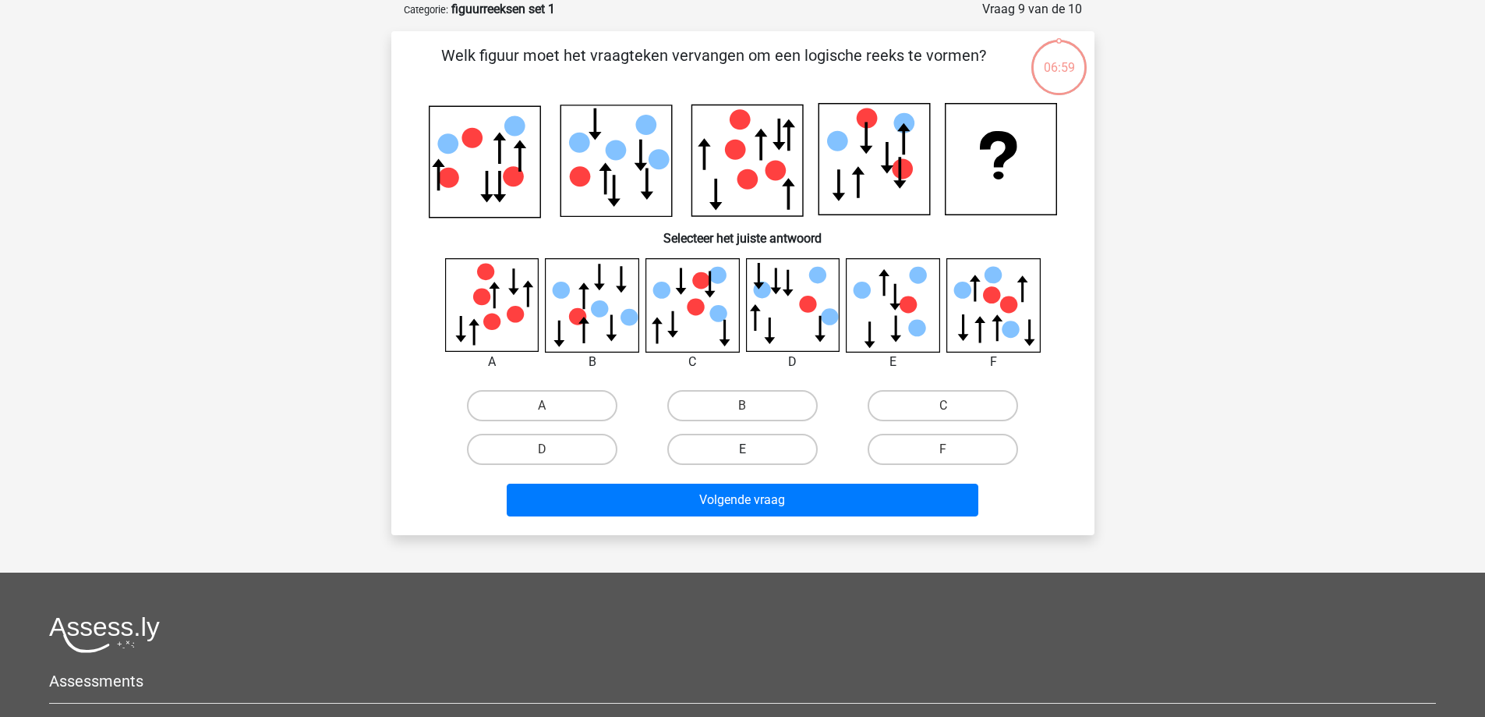
click at [716, 444] on label "E" at bounding box center [742, 449] width 150 height 31
click at [742, 449] on input "E" at bounding box center [747, 454] width 10 height 10
radio input "true"
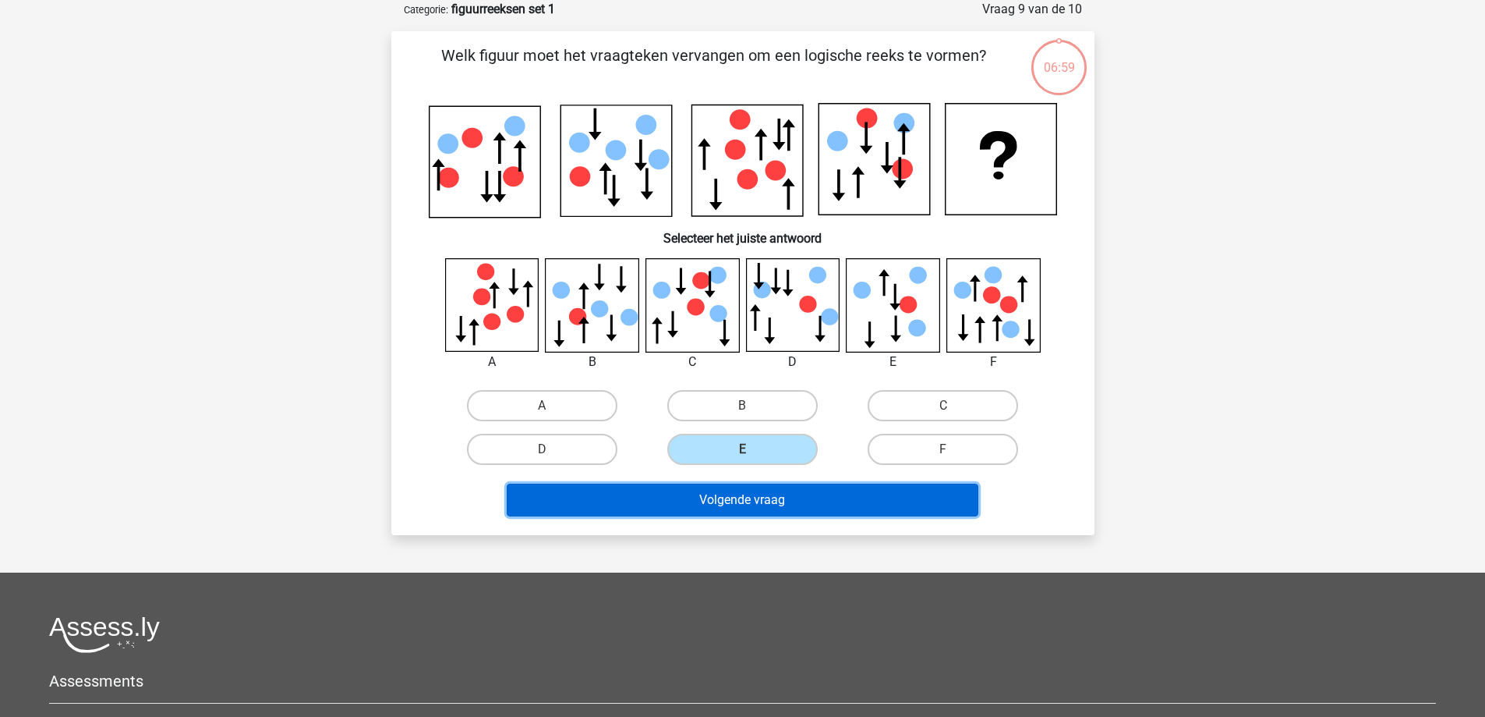
click at [745, 508] on button "Volgende vraag" at bounding box center [743, 499] width 472 height 33
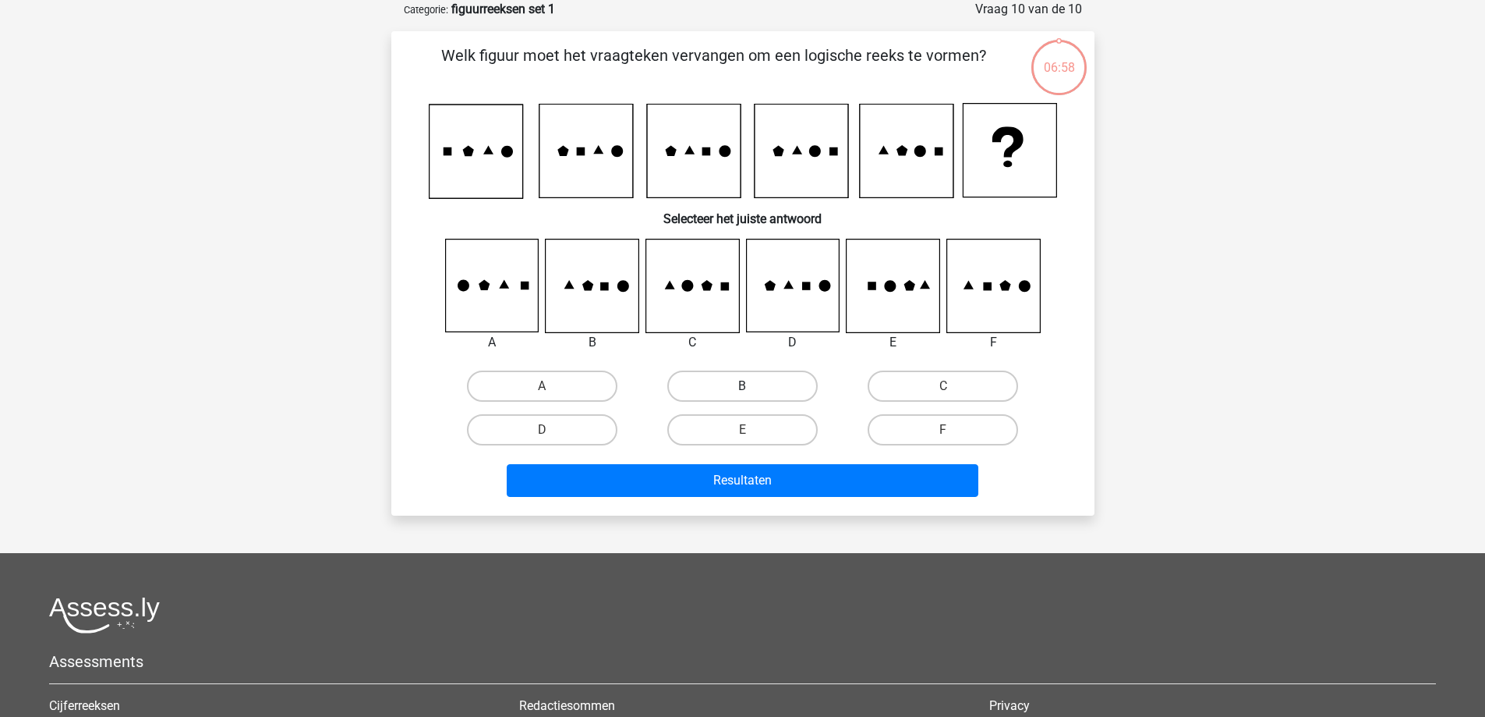
click at [729, 396] on label "B" at bounding box center [742, 385] width 150 height 31
click at [742, 396] on input "B" at bounding box center [747, 391] width 10 height 10
radio input "true"
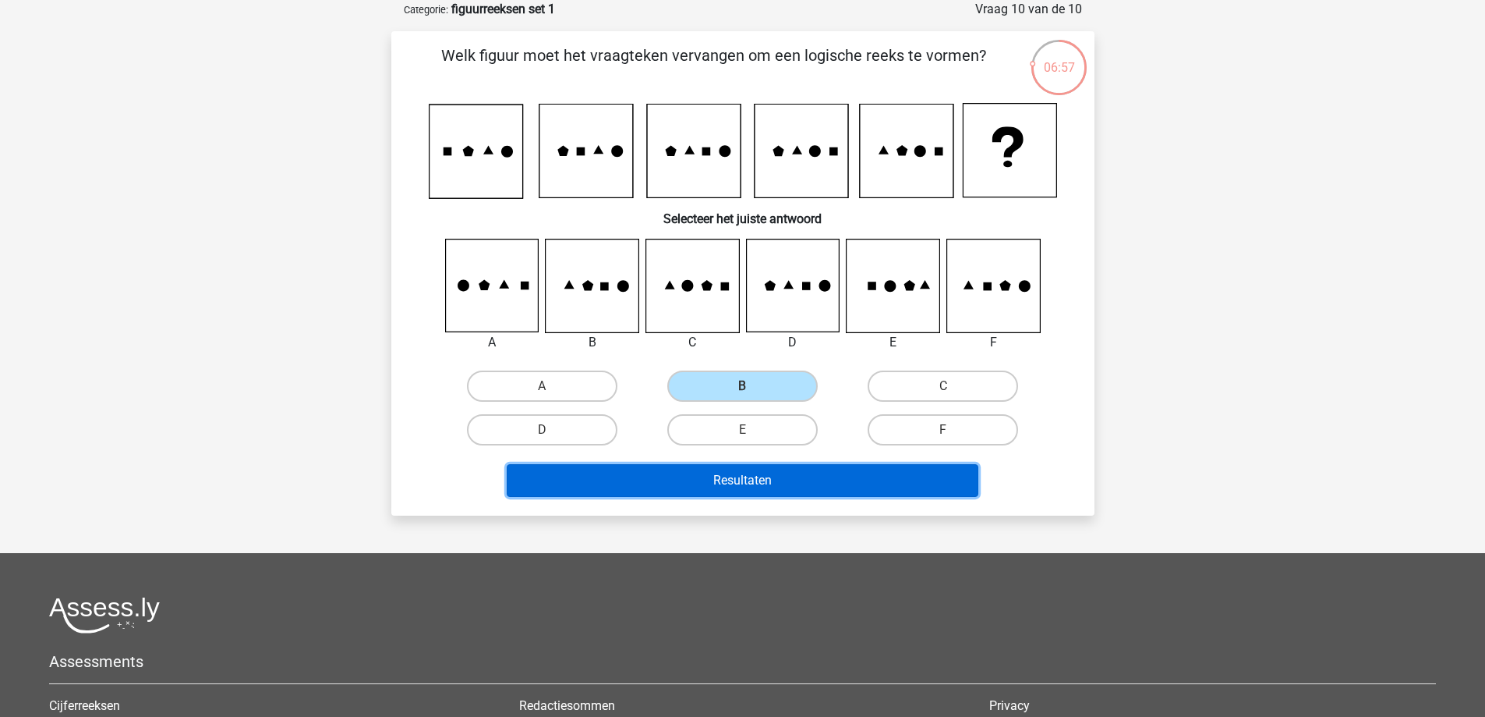
click at [726, 479] on button "Resultaten" at bounding box center [743, 480] width 472 height 33
